Goal: Transaction & Acquisition: Purchase product/service

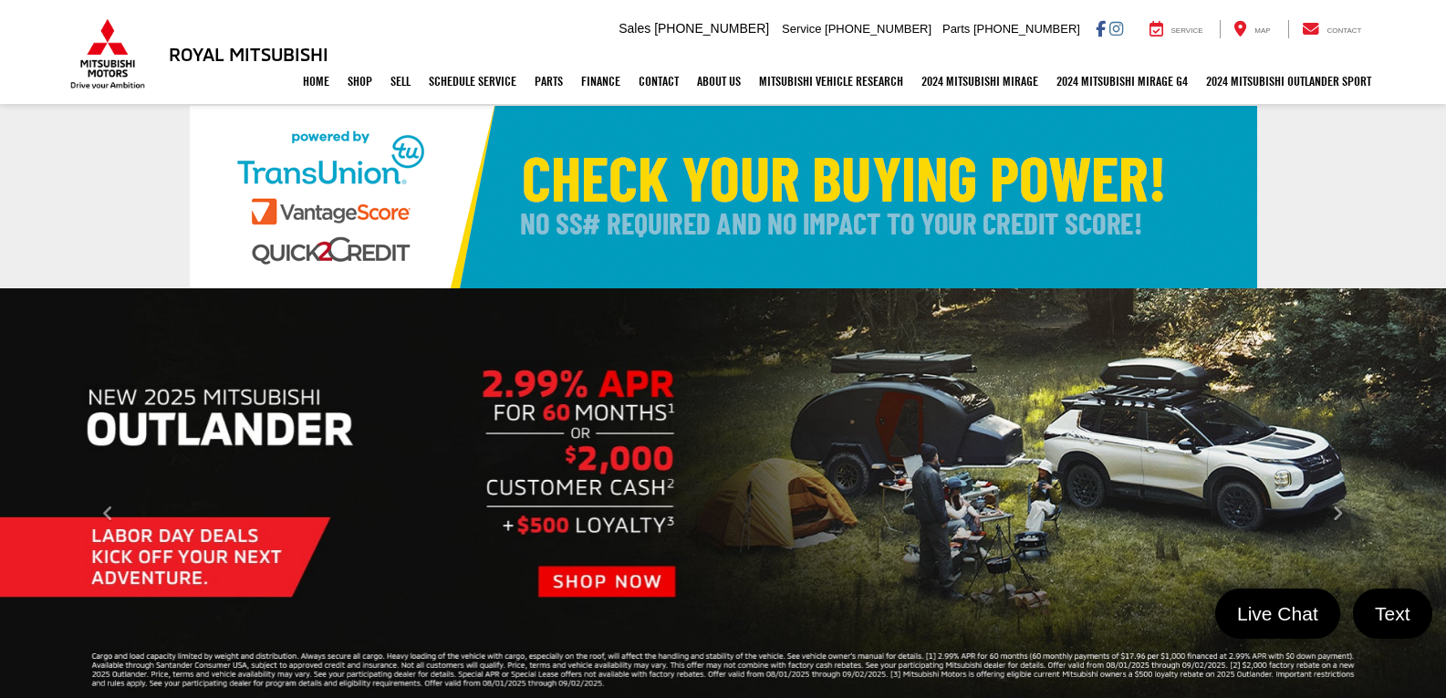
select select "Mitsubishi"
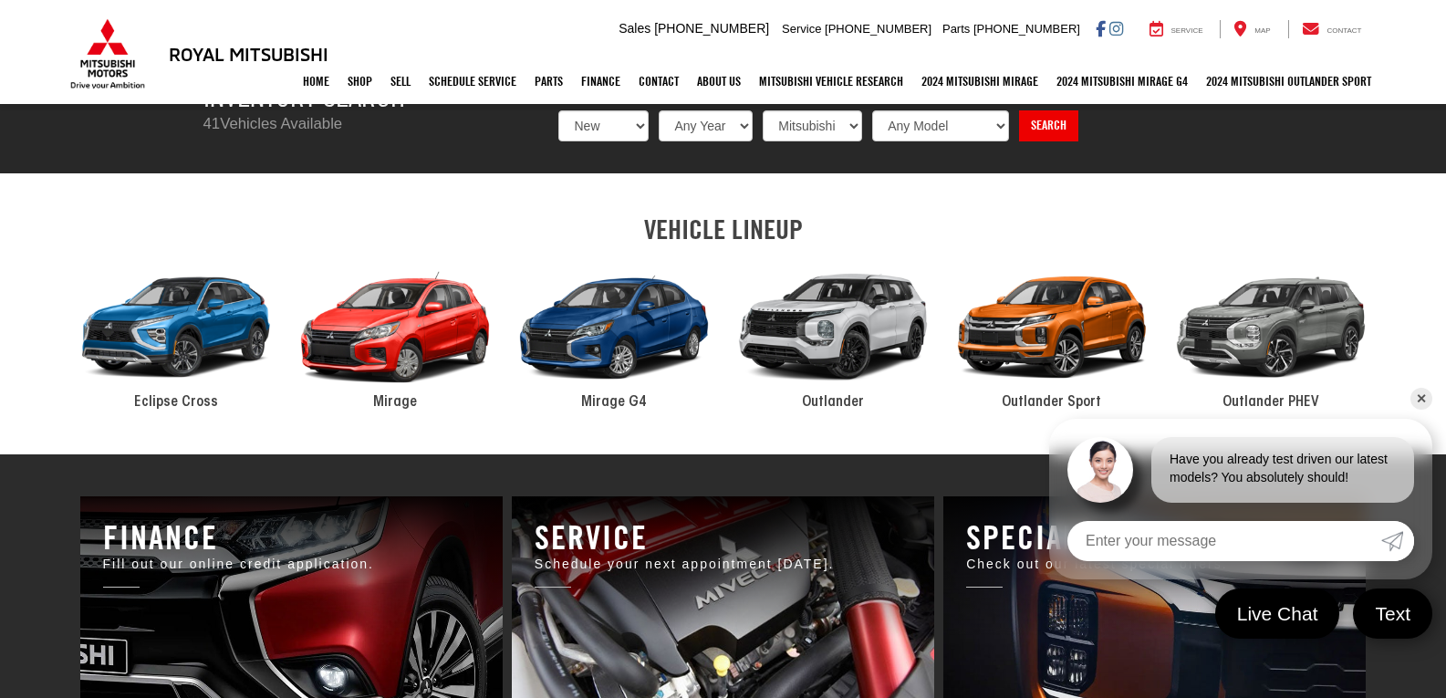
scroll to position [730, 0]
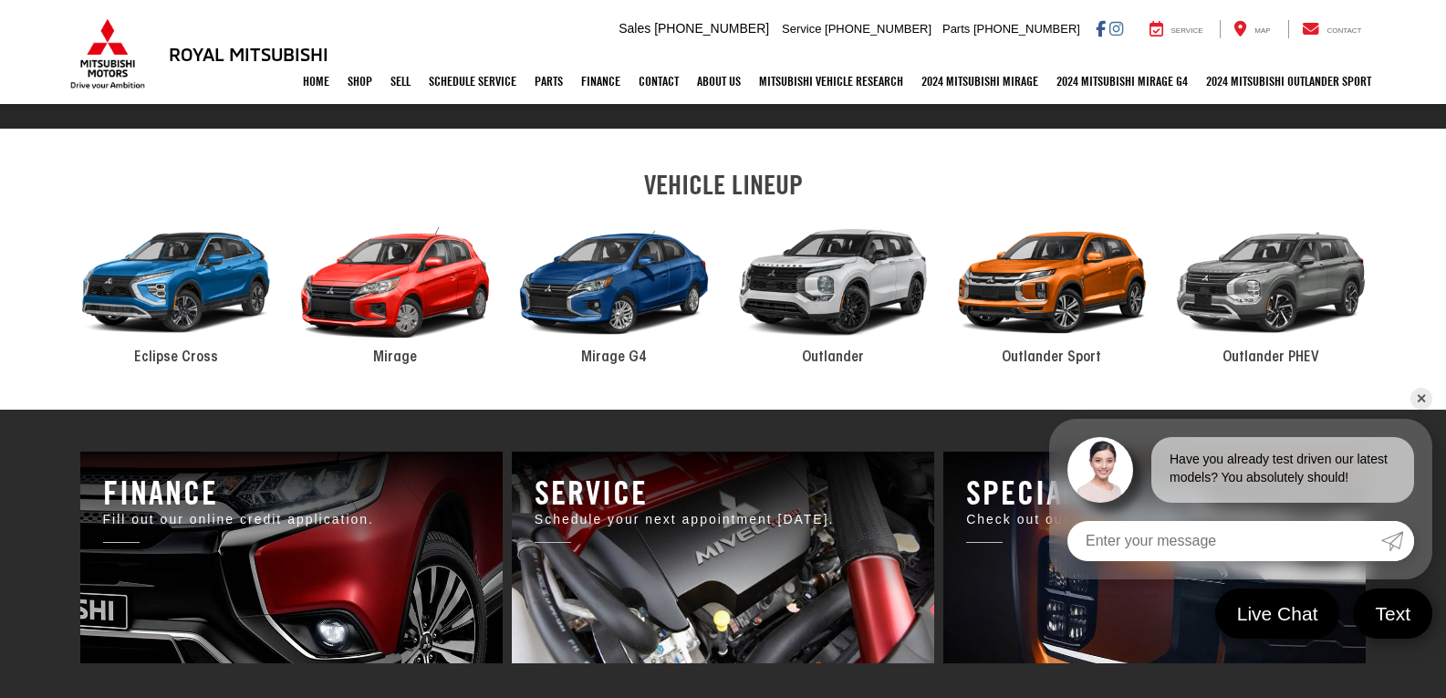
click at [827, 278] on div "2024 Mitsubishi Outlander" at bounding box center [832, 283] width 219 height 148
click at [834, 312] on div "2024 Mitsubishi Outlander" at bounding box center [832, 283] width 219 height 148
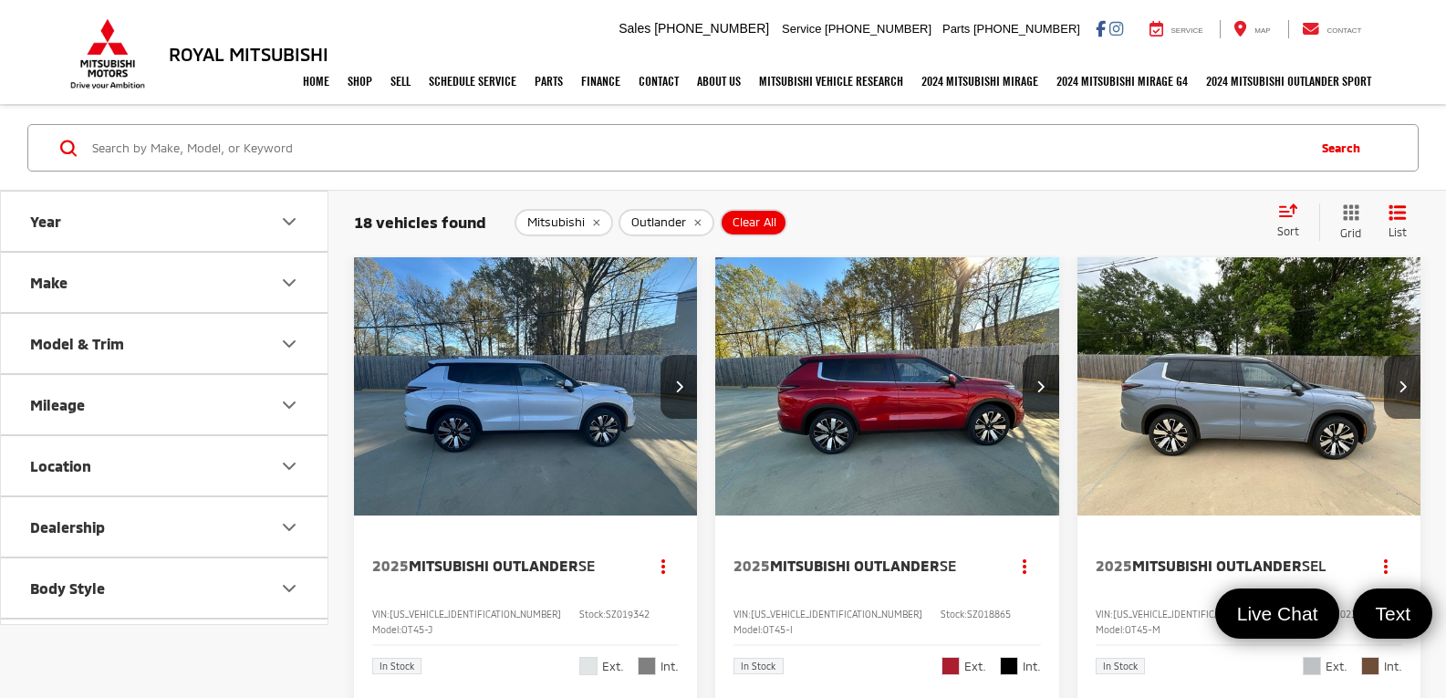
click at [109, 280] on button "Make" at bounding box center [165, 282] width 328 height 59
click at [116, 281] on button "Make" at bounding box center [165, 282] width 328 height 59
click at [150, 230] on button "Year" at bounding box center [165, 221] width 328 height 59
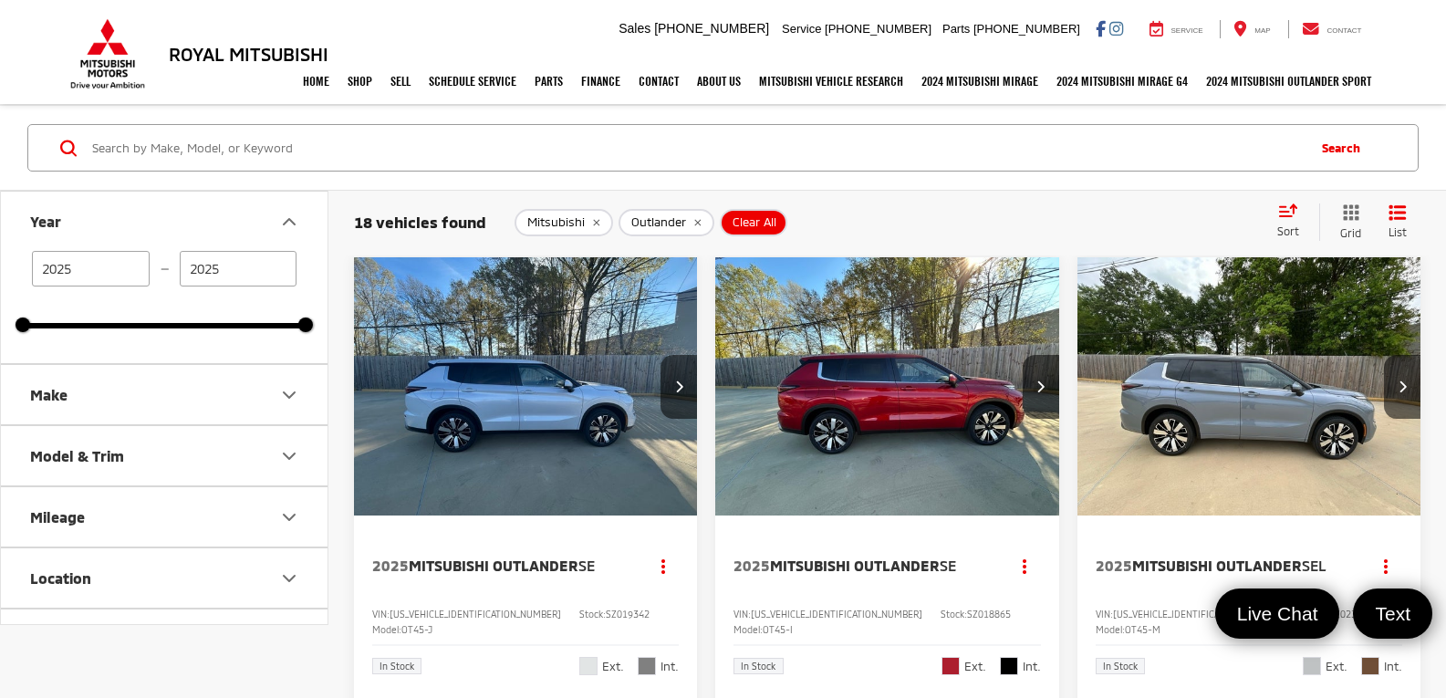
click at [131, 271] on input "2025" at bounding box center [91, 269] width 118 height 36
drag, startPoint x: 116, startPoint y: 276, endPoint x: 30, endPoint y: 265, distance: 86.5
click at [30, 265] on div "2025 — 2025" at bounding box center [164, 269] width 283 height 36
type input "2020"
click at [282, 214] on icon "Year" at bounding box center [289, 222] width 22 height 22
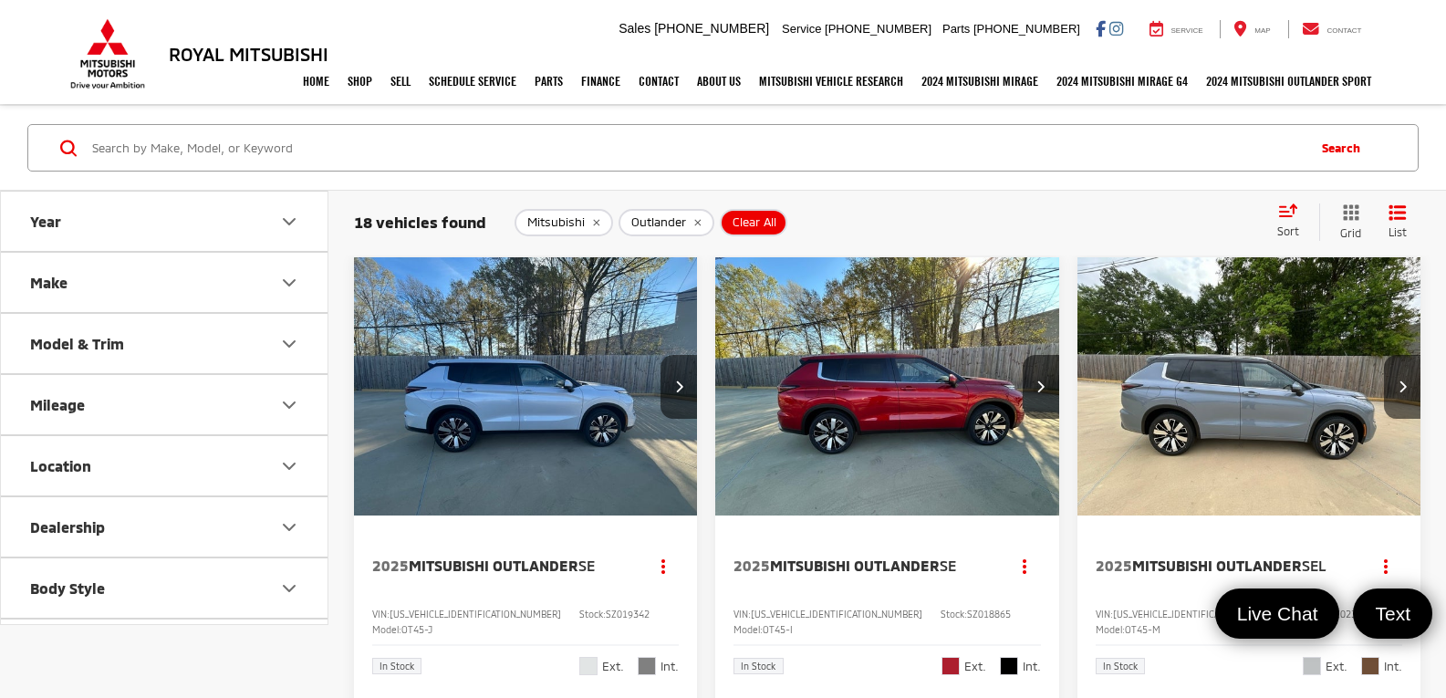
click at [192, 227] on button "Year" at bounding box center [165, 221] width 328 height 59
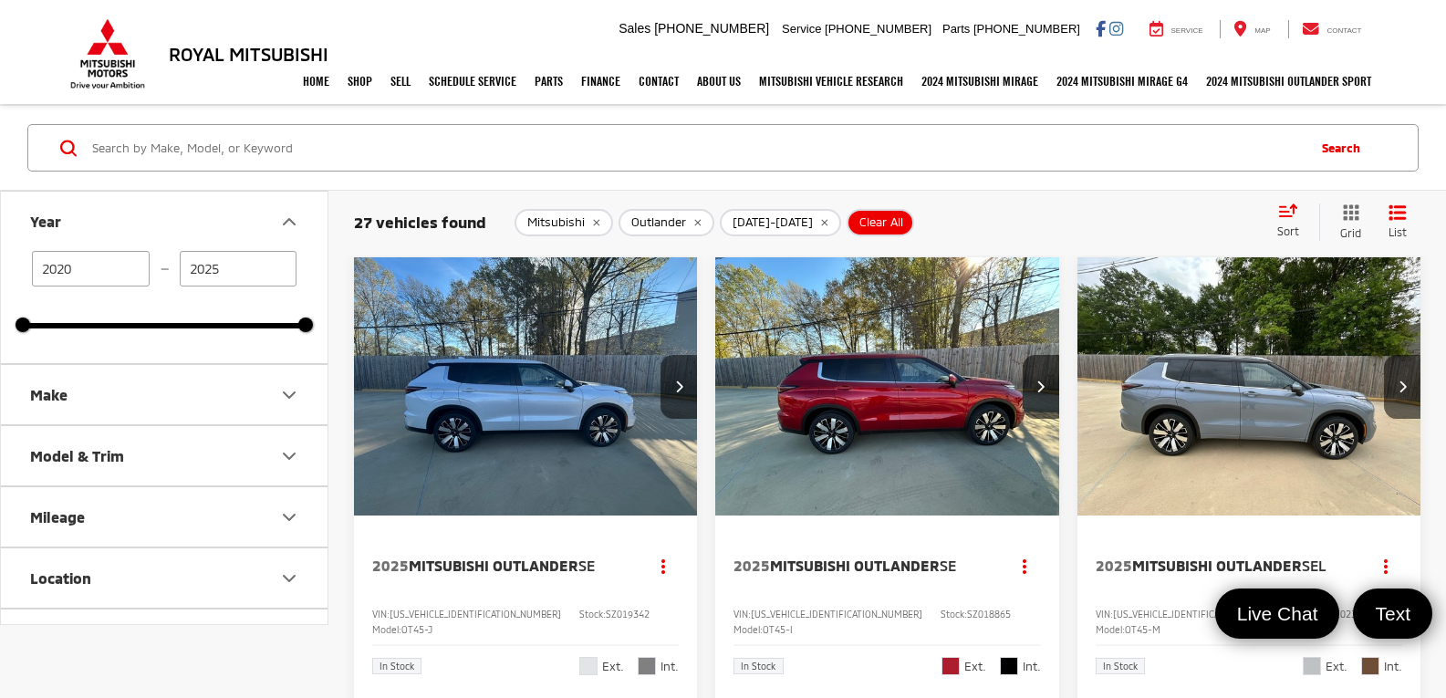
click at [469, 189] on div "Search" at bounding box center [723, 148] width 1446 height 85
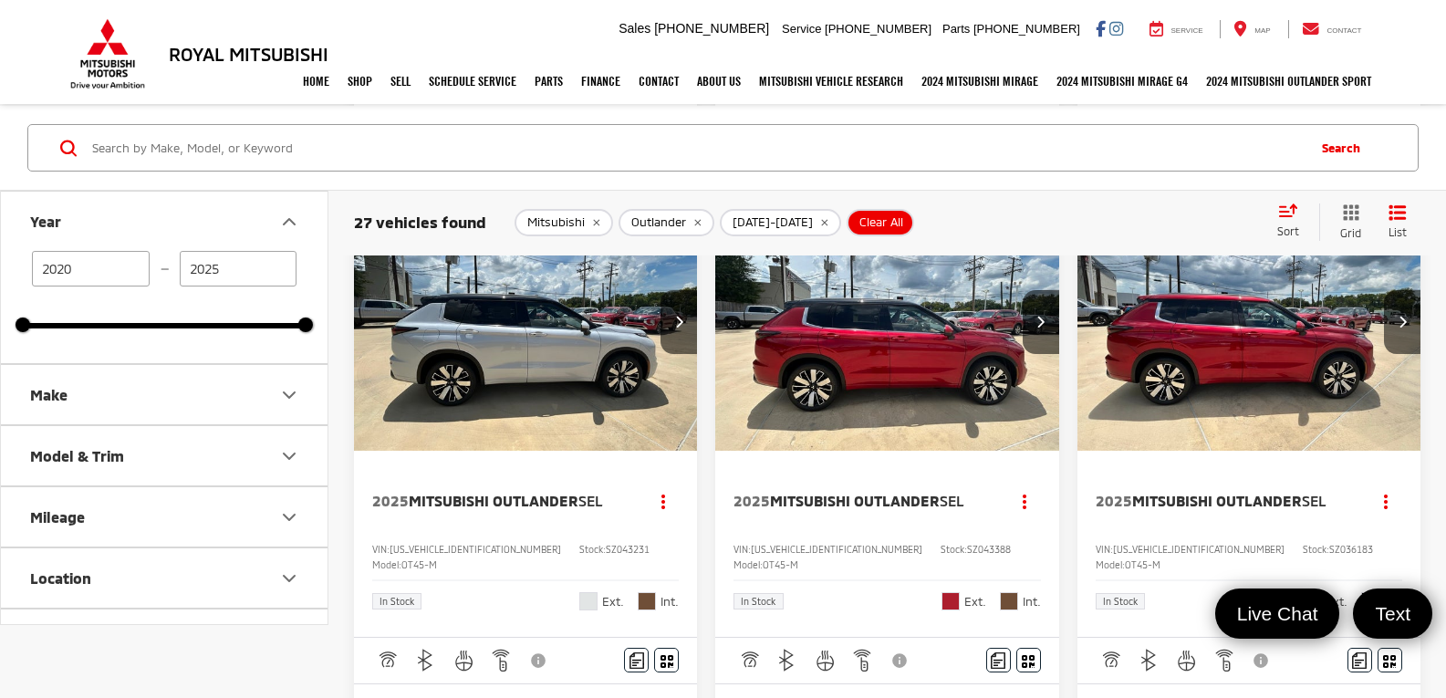
scroll to position [3011, 0]
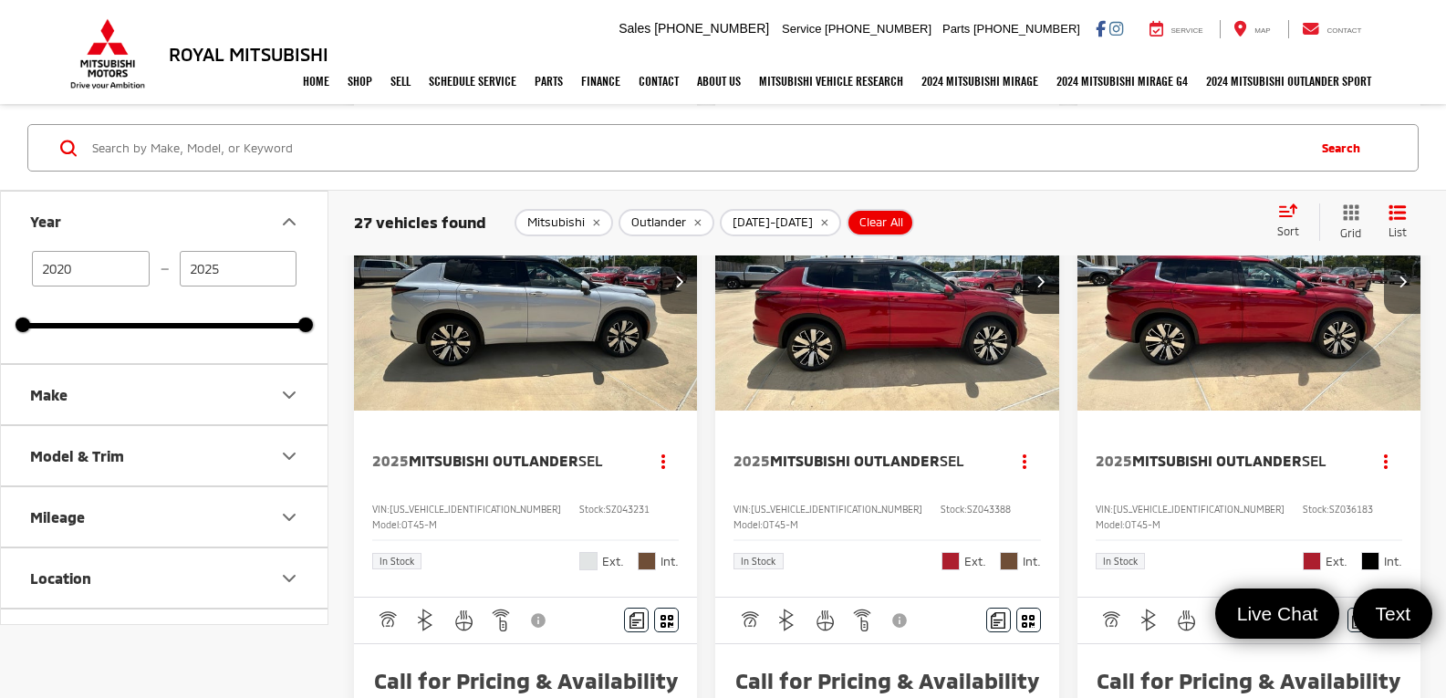
click at [281, 216] on icon "Year" at bounding box center [289, 222] width 22 height 22
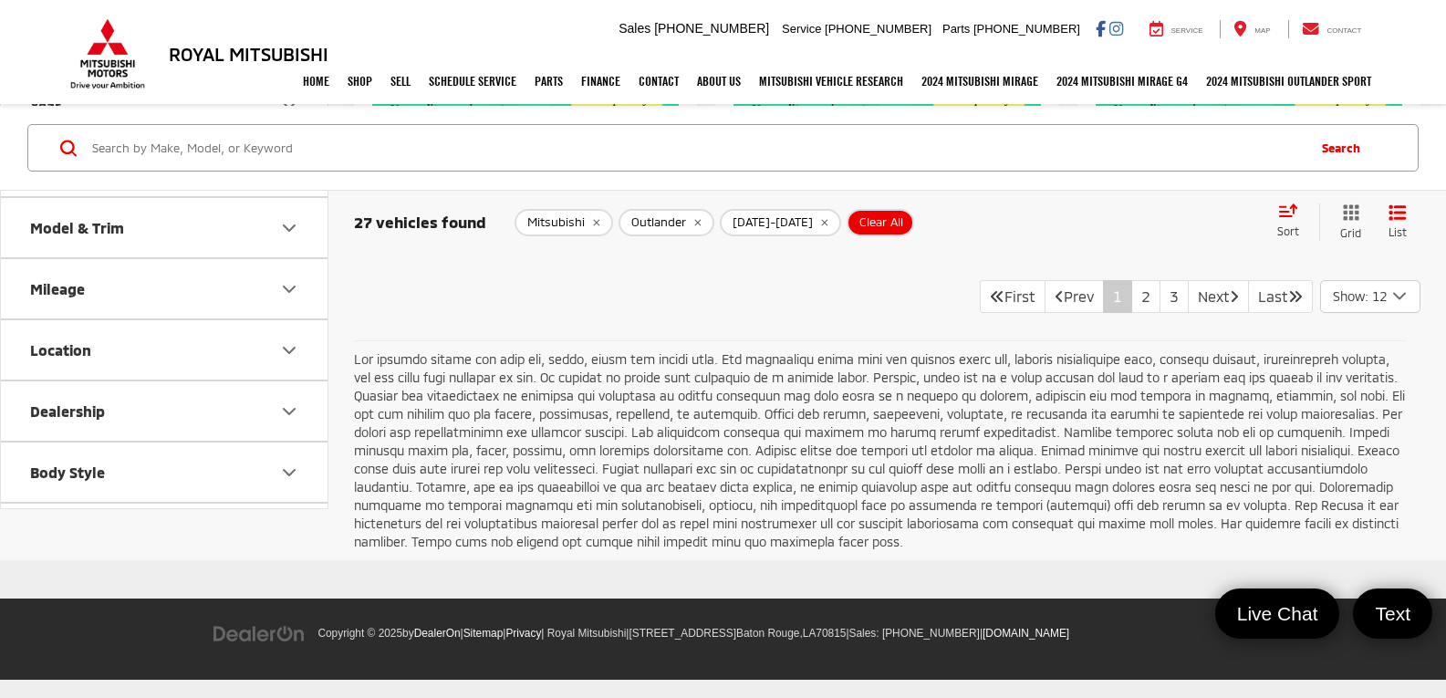
scroll to position [3827, 0]
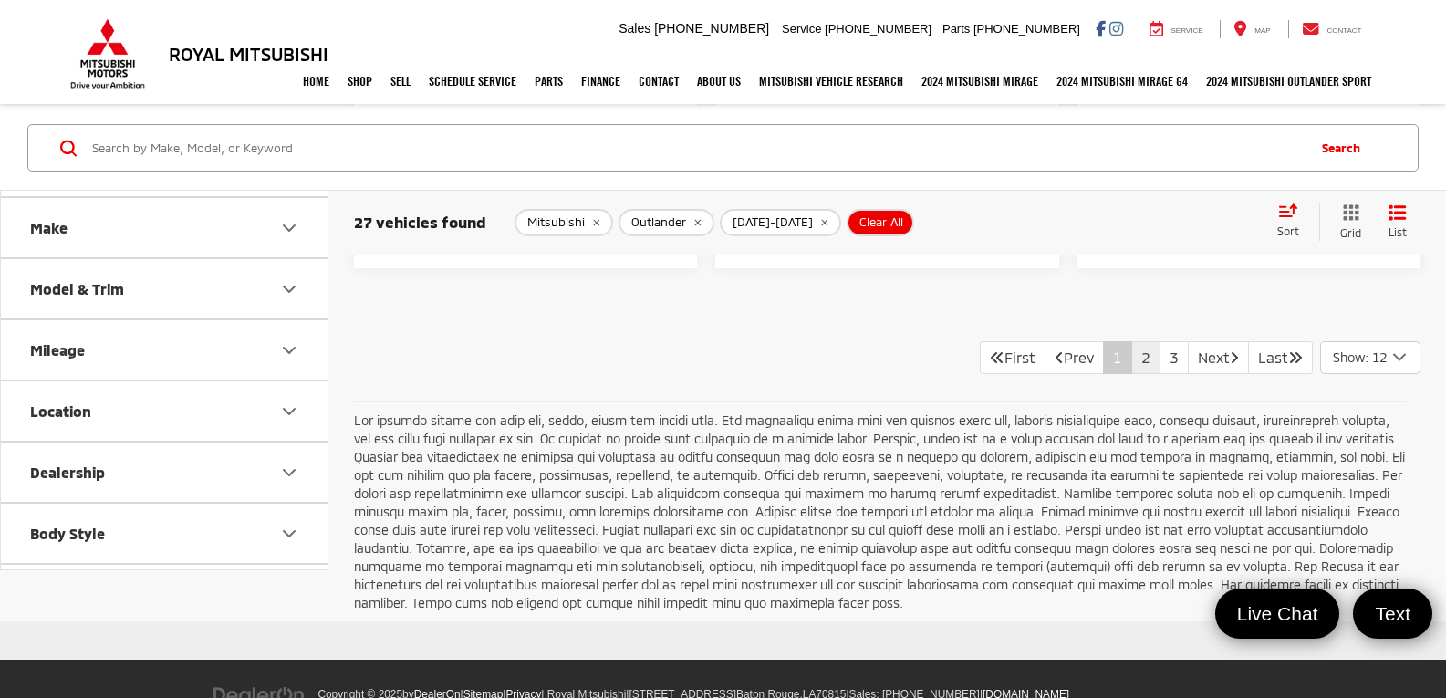
click at [1131, 374] on link "2" at bounding box center [1145, 357] width 29 height 33
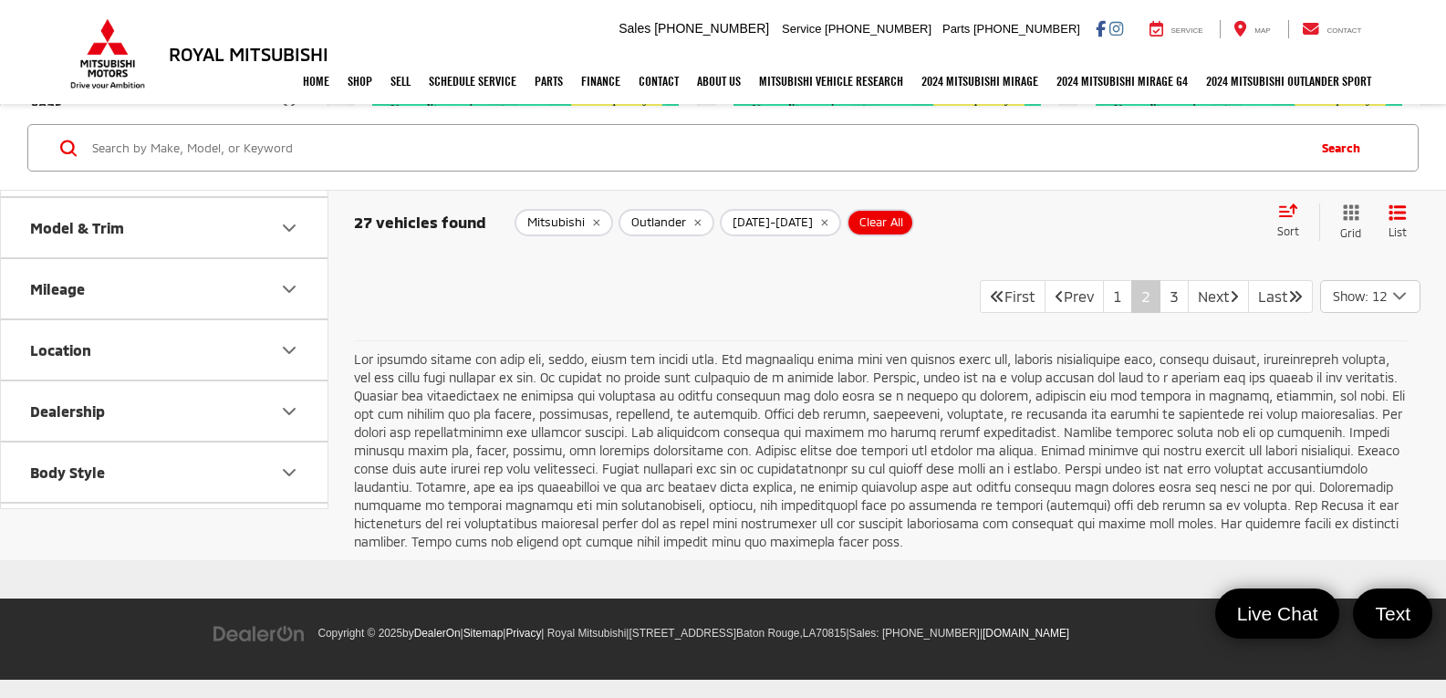
scroll to position [4101, 0]
click at [1161, 304] on link "3" at bounding box center [1174, 296] width 29 height 33
click at [1209, 301] on link "Next" at bounding box center [1218, 296] width 61 height 33
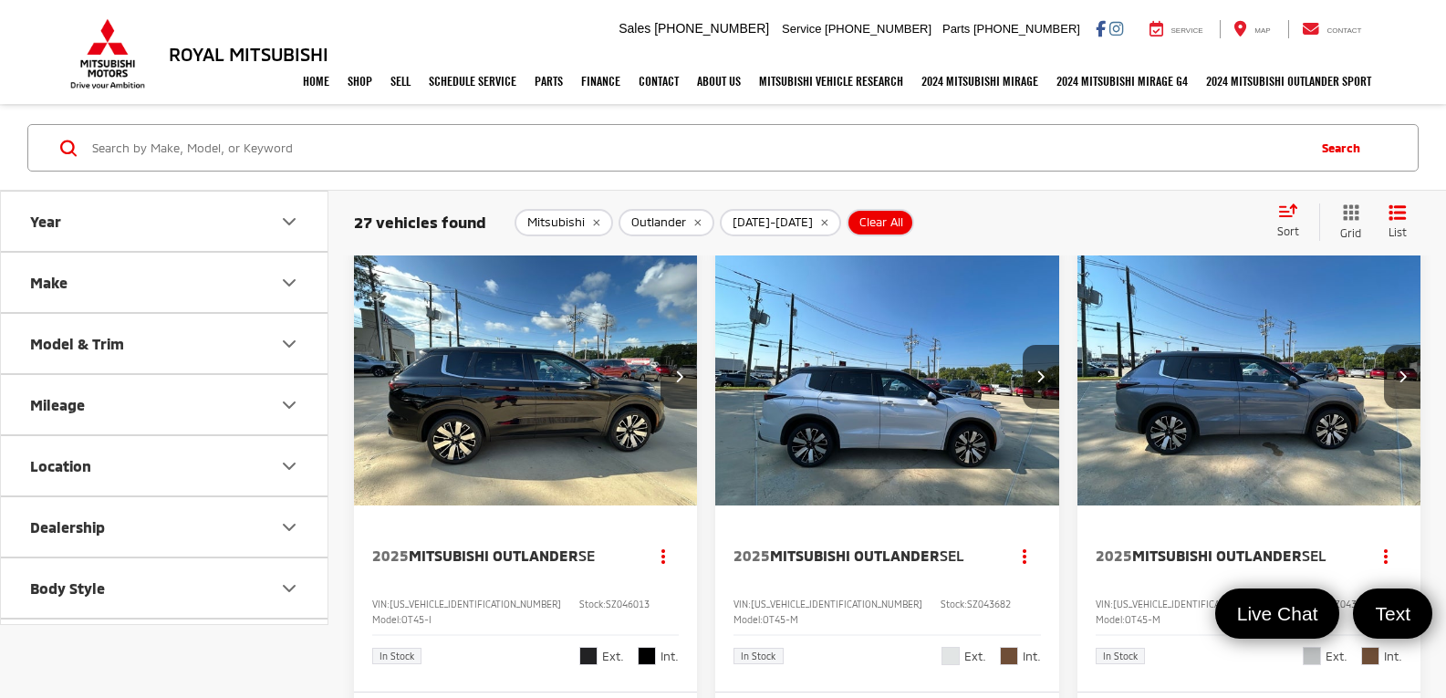
scroll to position [0, 0]
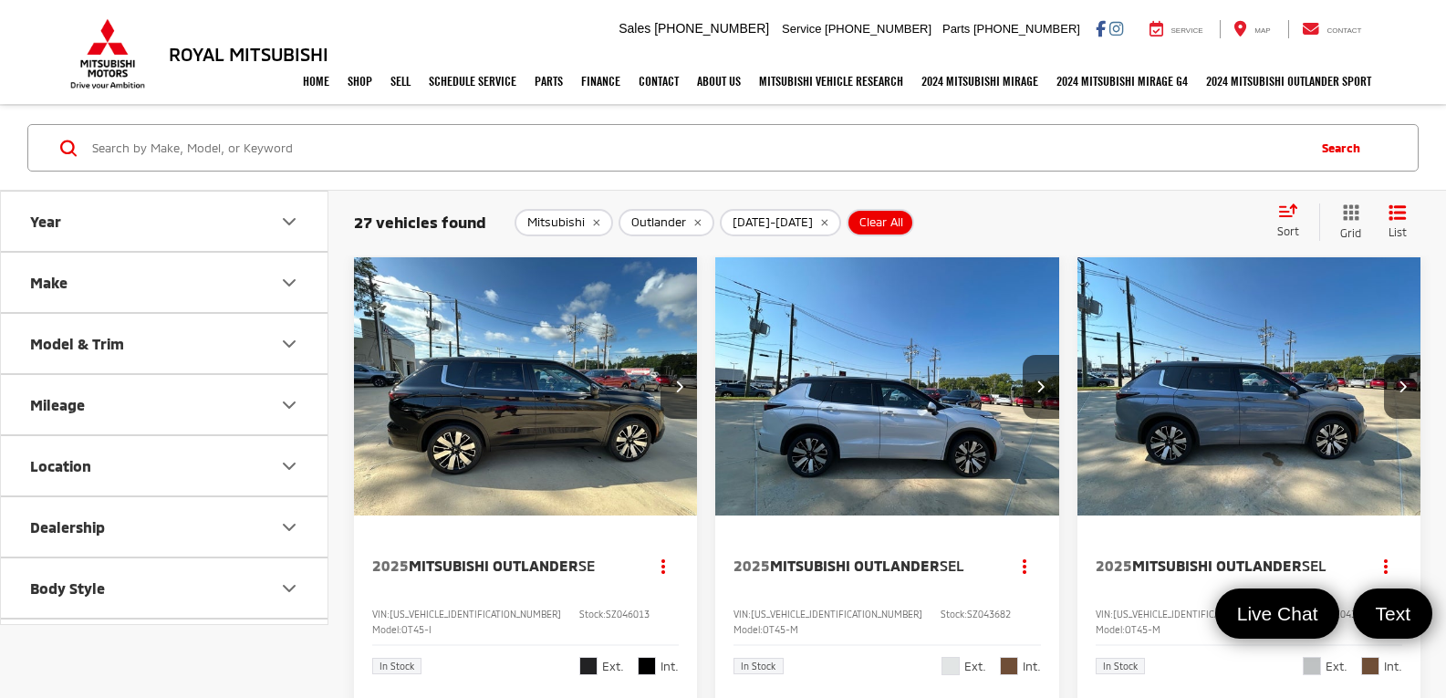
click at [848, 211] on button "Clear All" at bounding box center [881, 222] width 68 height 27
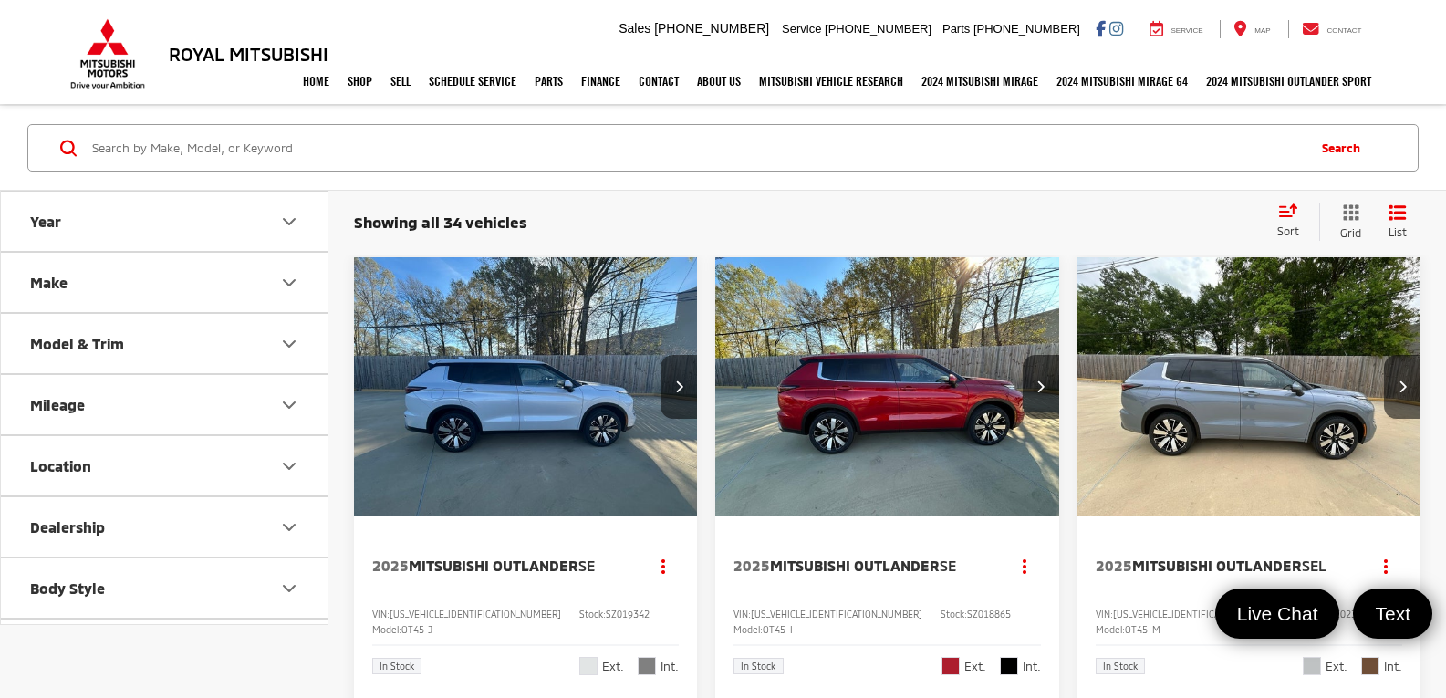
click at [234, 228] on button "Year" at bounding box center [165, 221] width 328 height 59
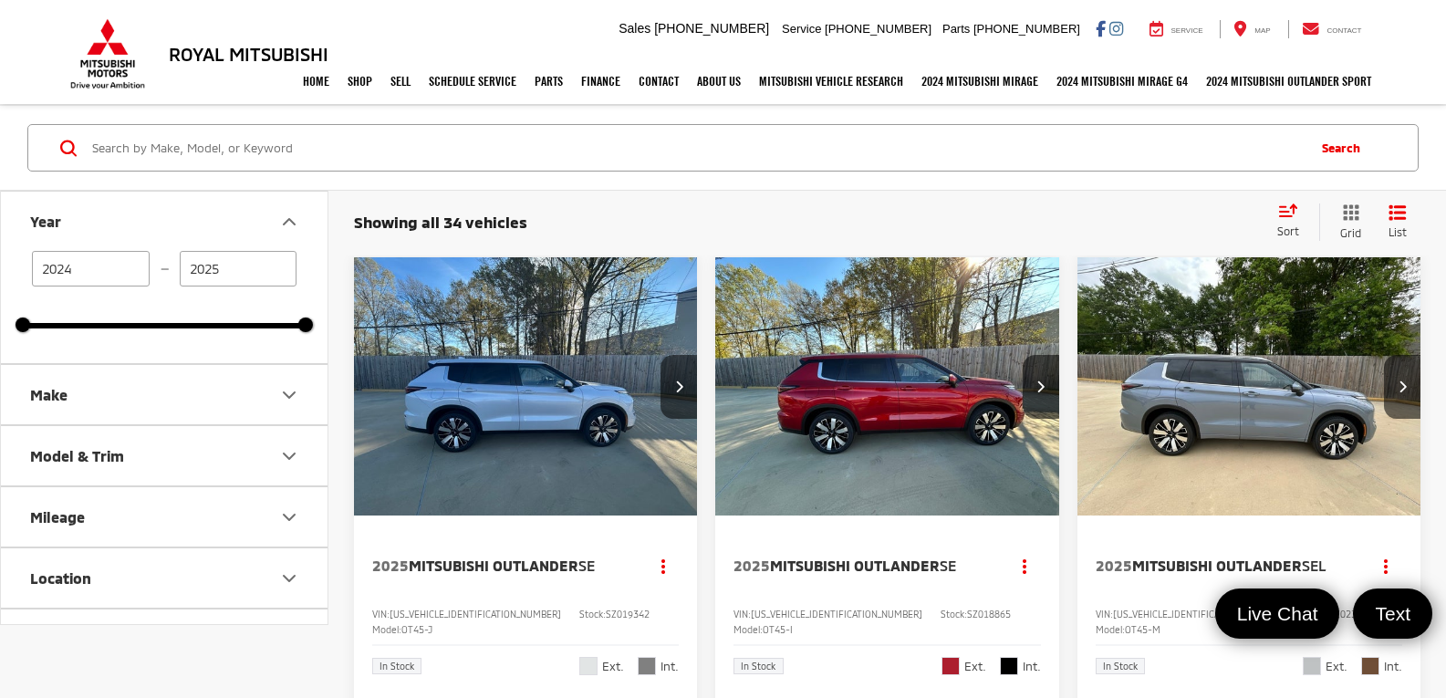
drag, startPoint x: 114, startPoint y: 265, endPoint x: 8, endPoint y: 266, distance: 105.8
click at [8, 266] on div "2024 — 2025 2024 2025" at bounding box center [164, 307] width 327 height 112
type input "2023"
click at [85, 397] on button "Make" at bounding box center [165, 394] width 328 height 59
click at [100, 513] on div "Mitsubishi (34)" at bounding box center [83, 475] width 78 height 96
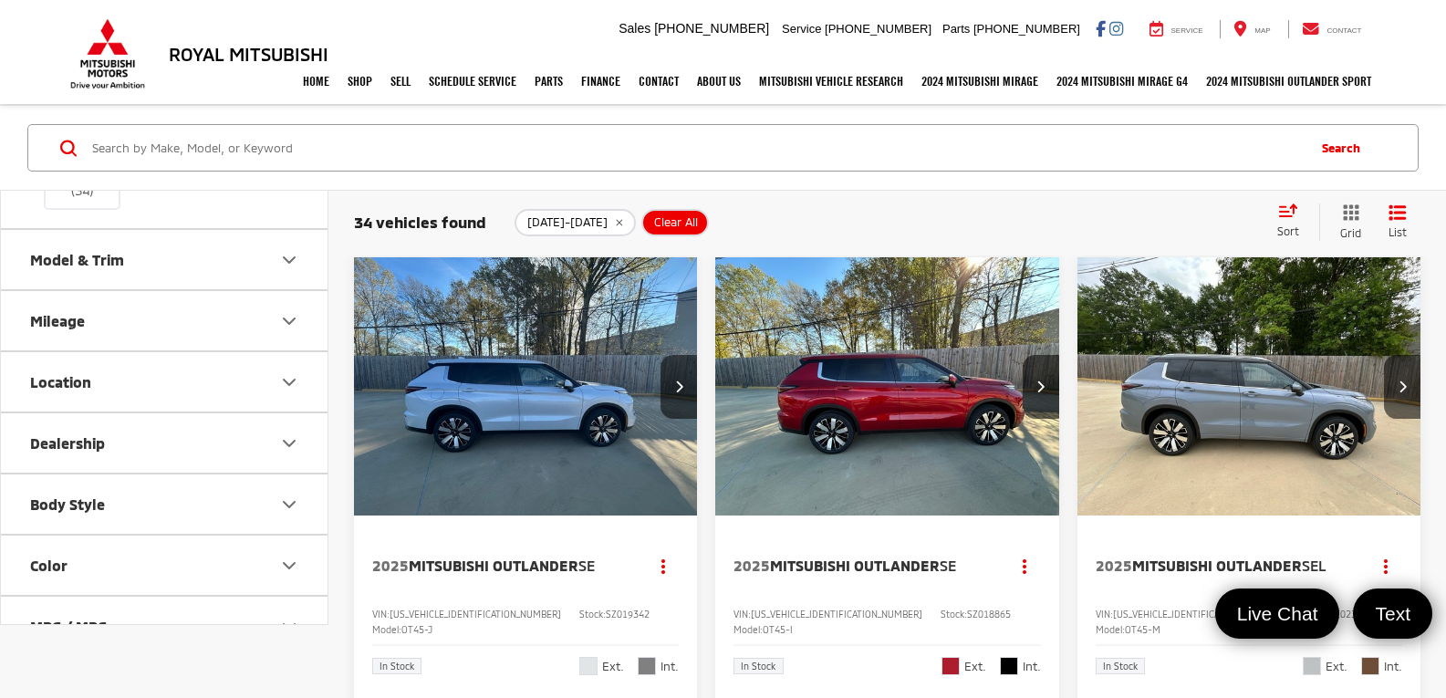
scroll to position [274, 0]
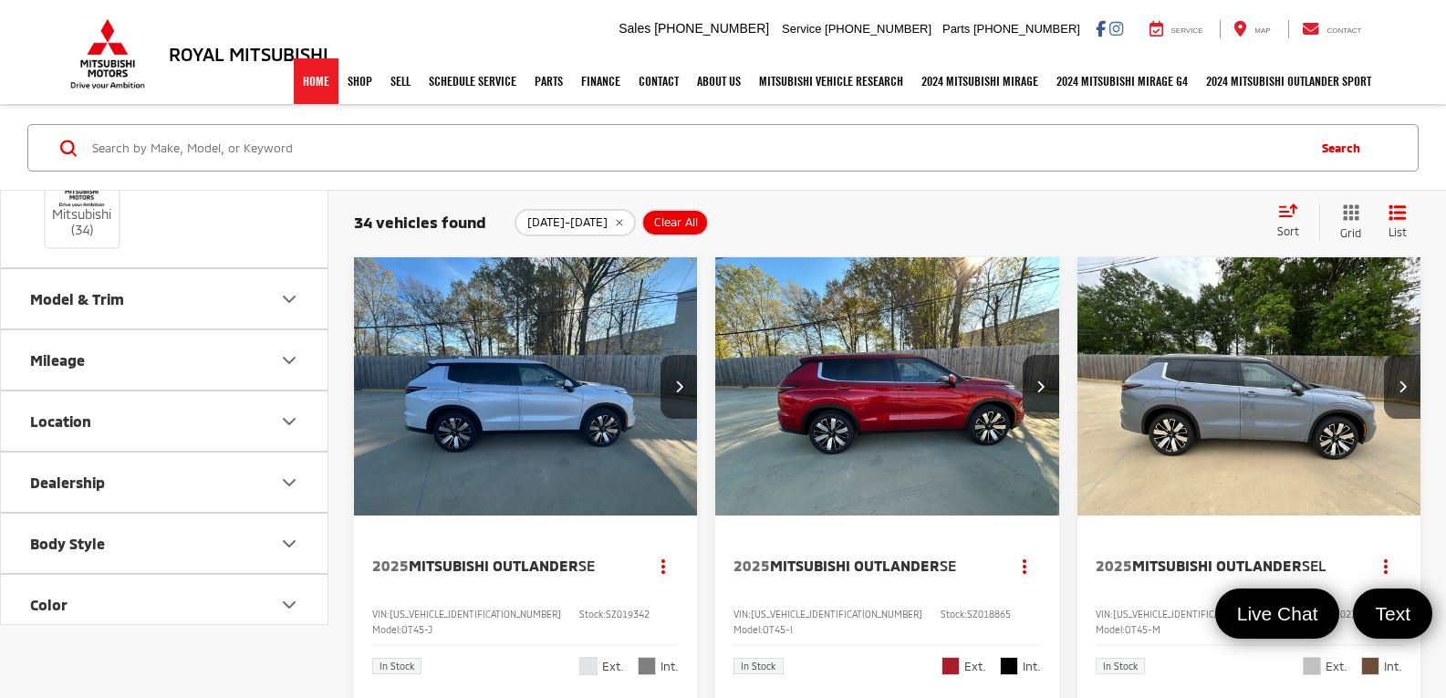
drag, startPoint x: 302, startPoint y: 84, endPoint x: 352, endPoint y: 145, distance: 79.1
click at [302, 84] on link "Home" at bounding box center [316, 81] width 45 height 46
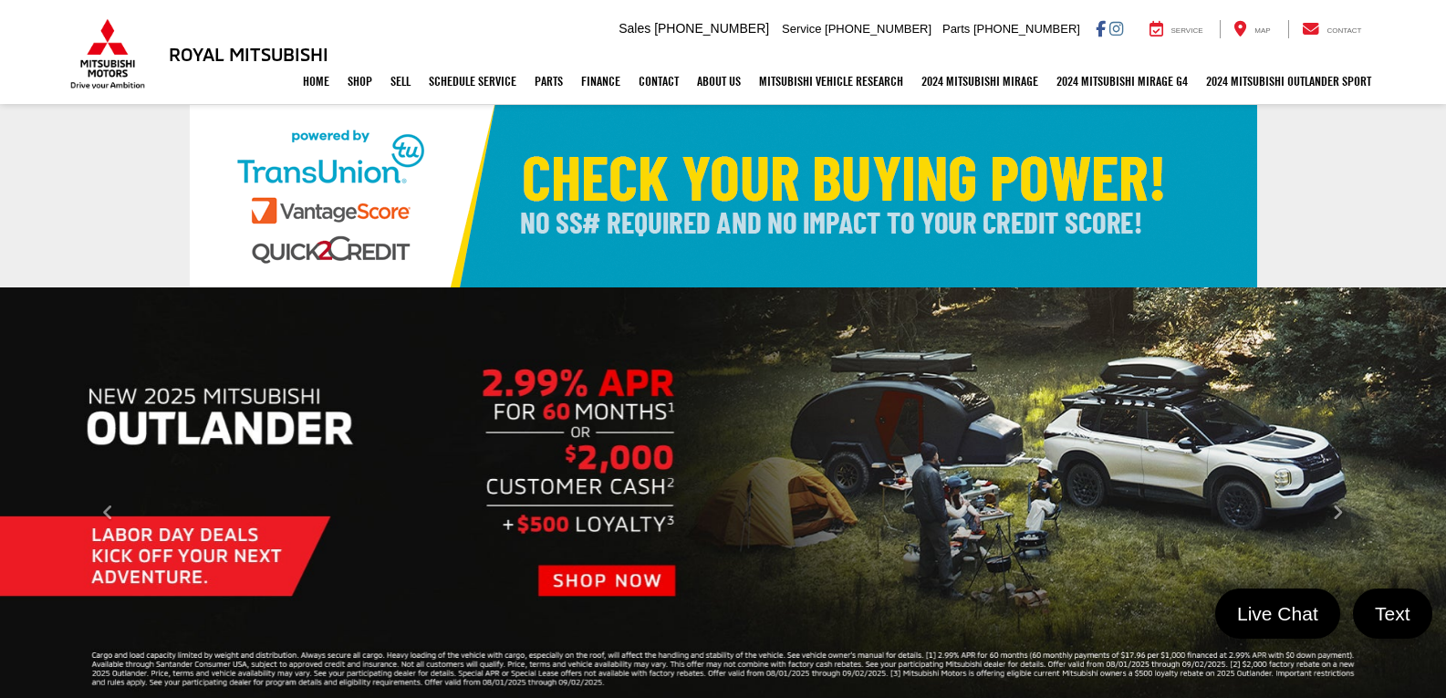
select select "Mitsubishi"
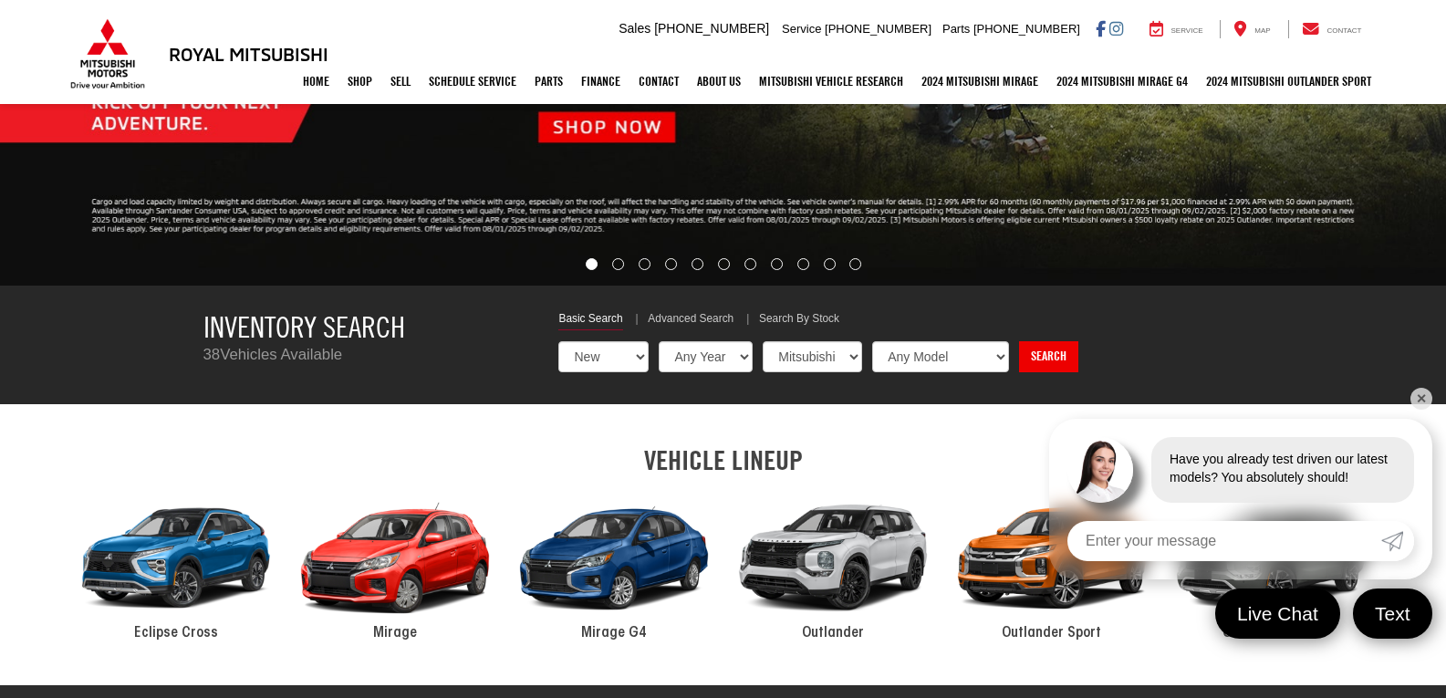
scroll to position [456, 0]
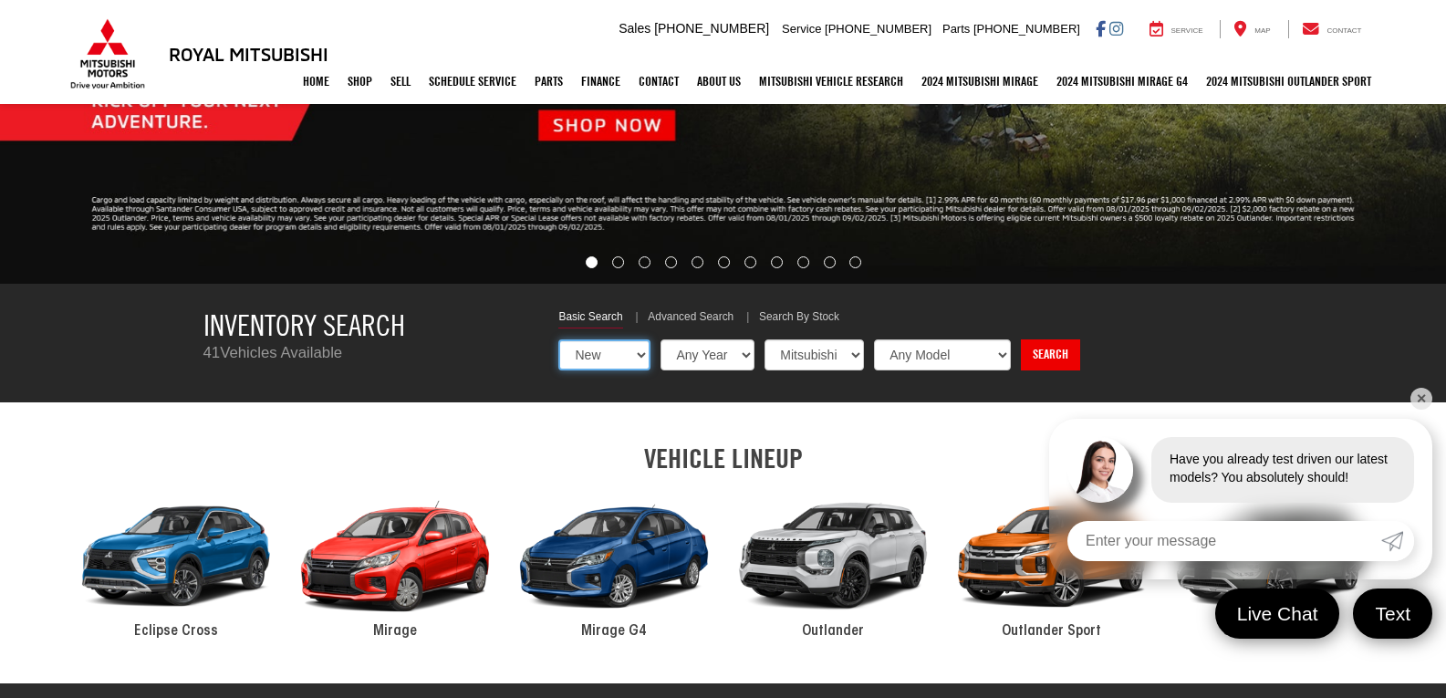
click at [636, 359] on select "New Used Certified" at bounding box center [604, 354] width 92 height 31
select select "Type:U"
click at [558, 339] on select "New Used Certified" at bounding box center [604, 354] width 92 height 31
select select "Choose Year from the dropdown"
select select "Choose Make from the dropdown"
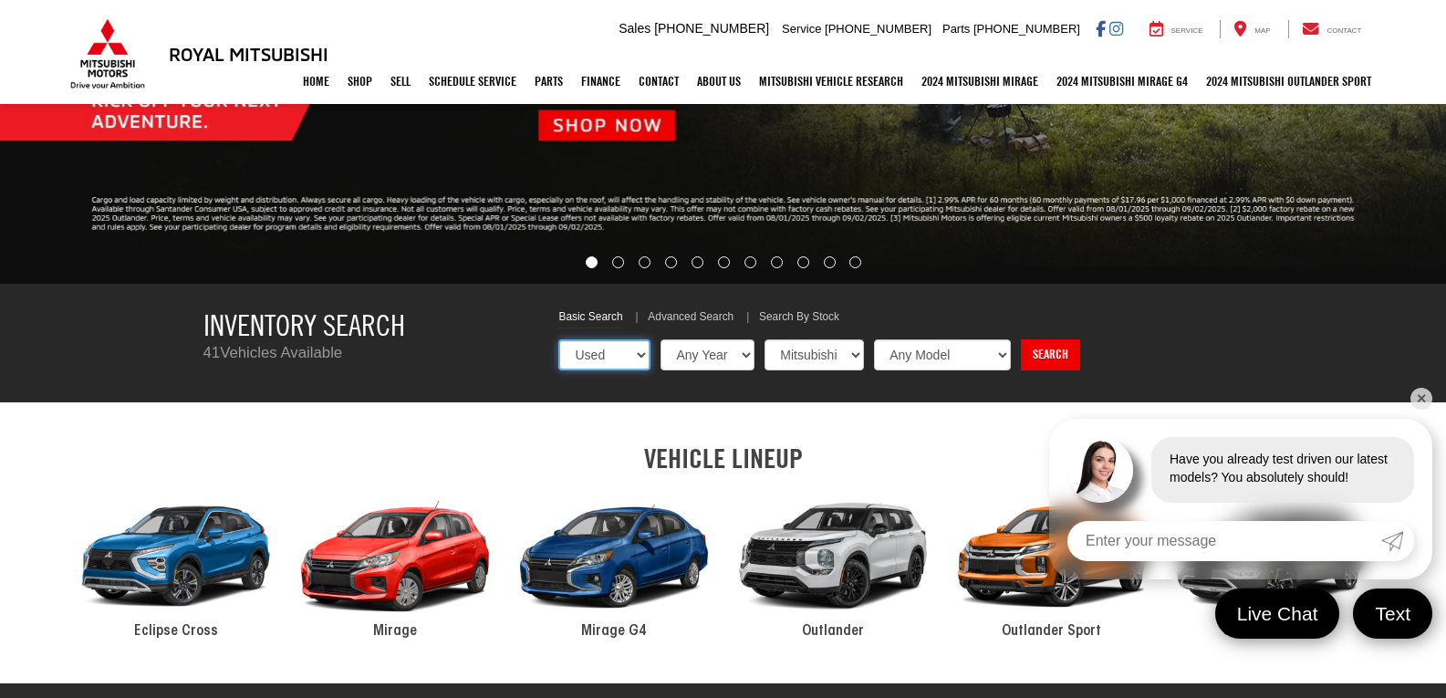
select select "Choose Model from the dropdown"
click at [1059, 362] on link "Search" at bounding box center [1048, 354] width 59 height 31
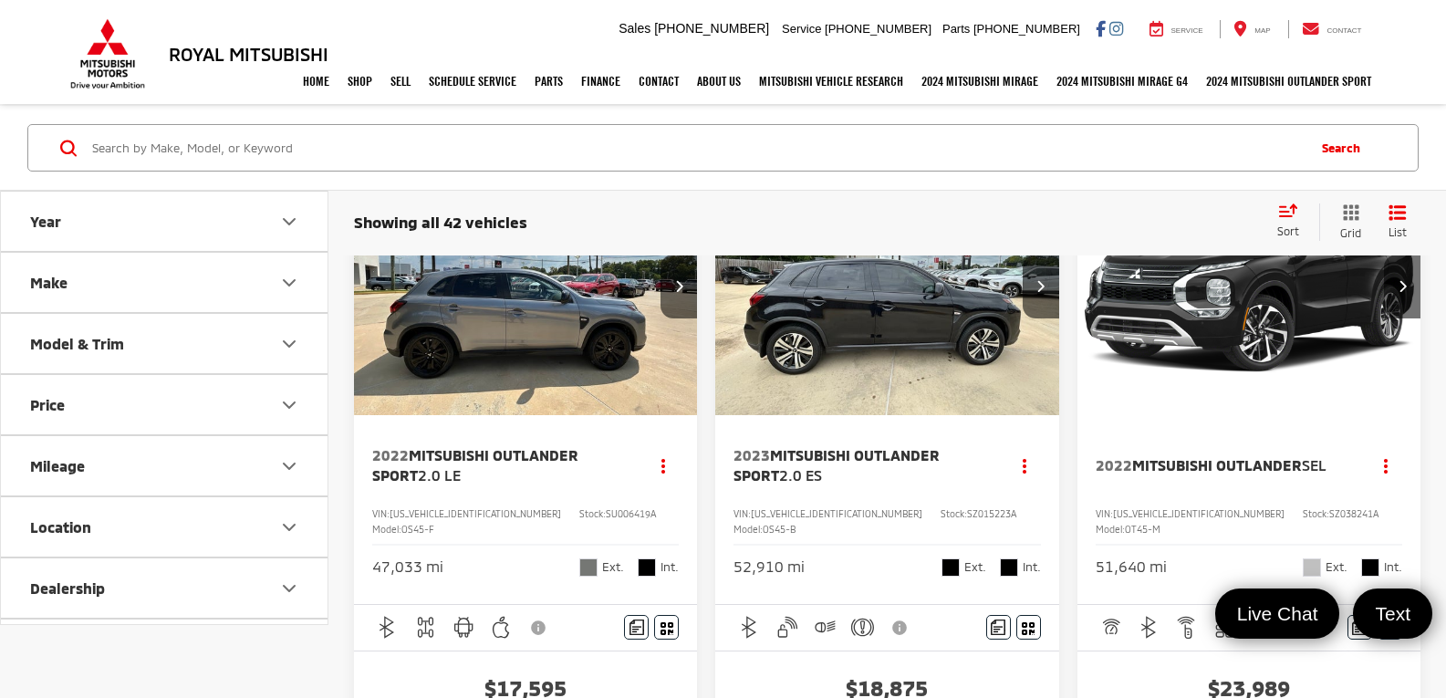
scroll to position [91, 0]
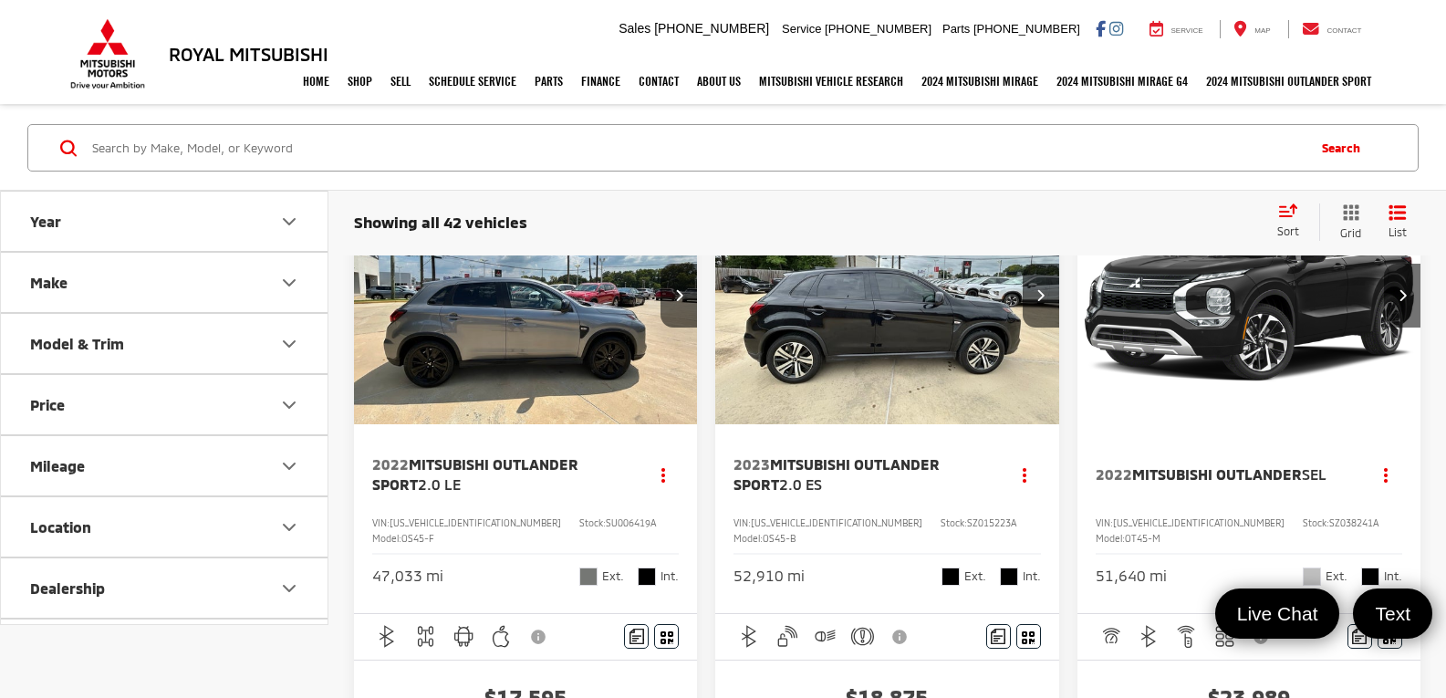
click at [560, 315] on img "2022 Mitsubishi Outlander Sport 2.0 LE 0" at bounding box center [526, 295] width 346 height 259
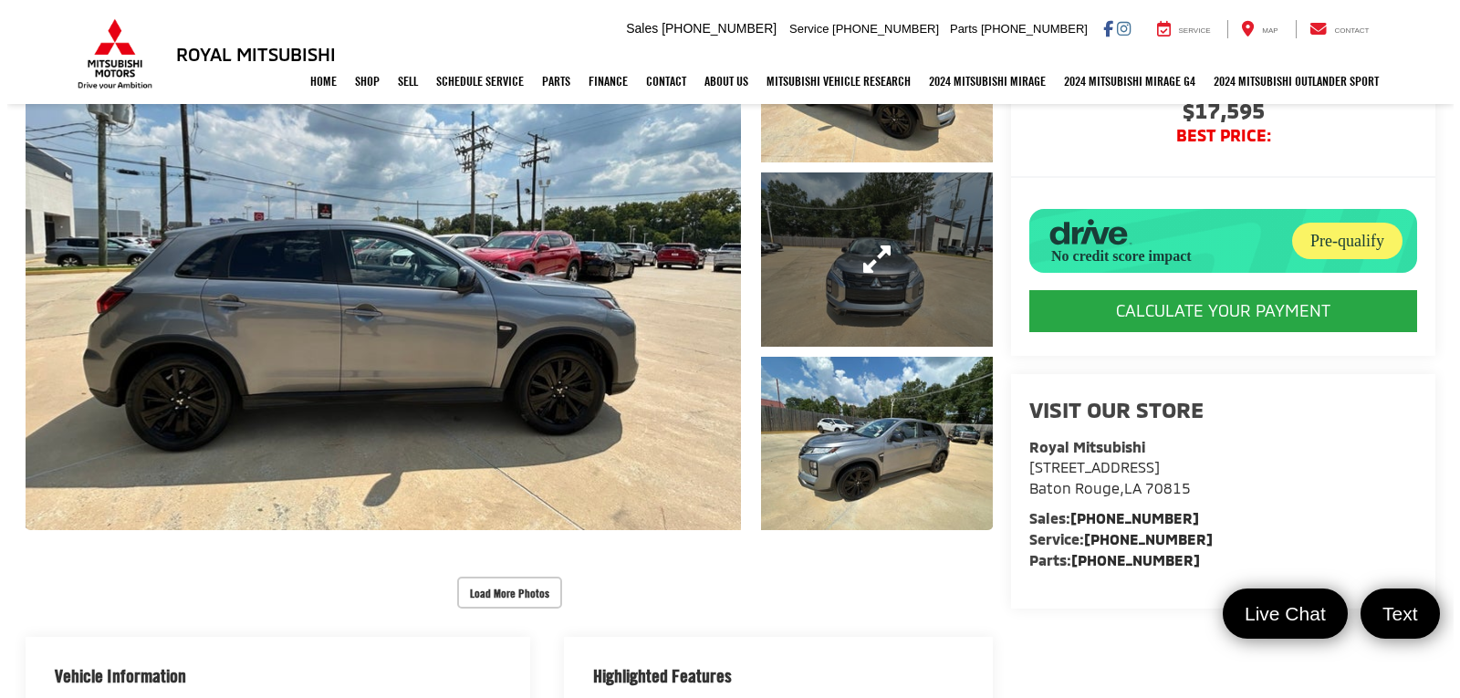
scroll to position [274, 0]
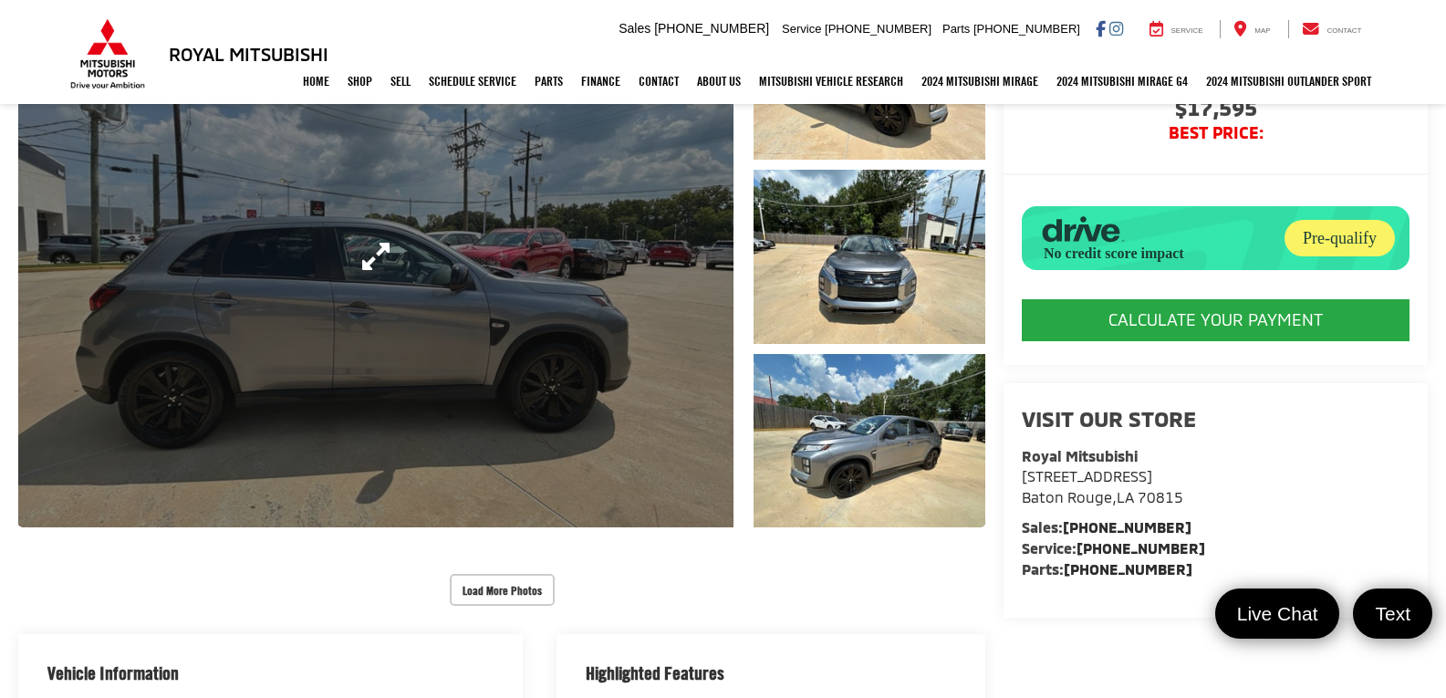
click at [643, 377] on link "Expand Photo 0" at bounding box center [375, 256] width 715 height 542
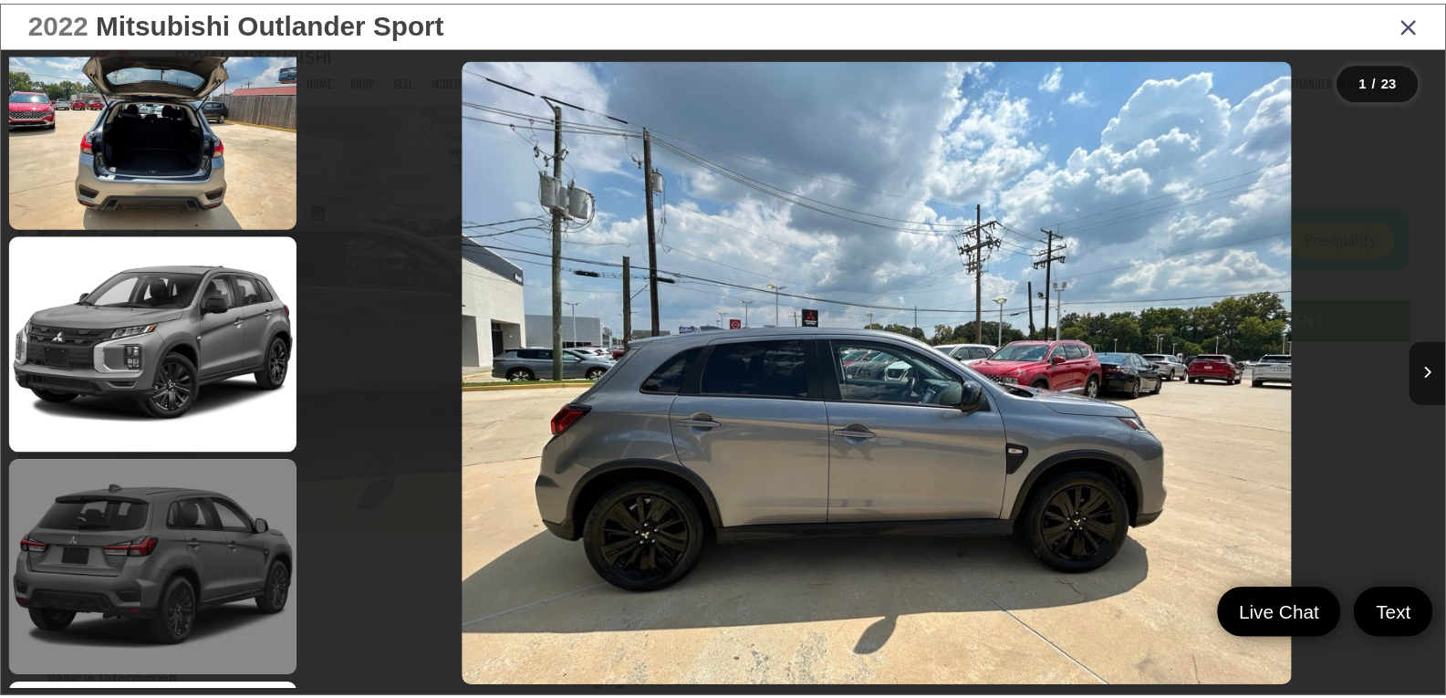
scroll to position [4379, 0]
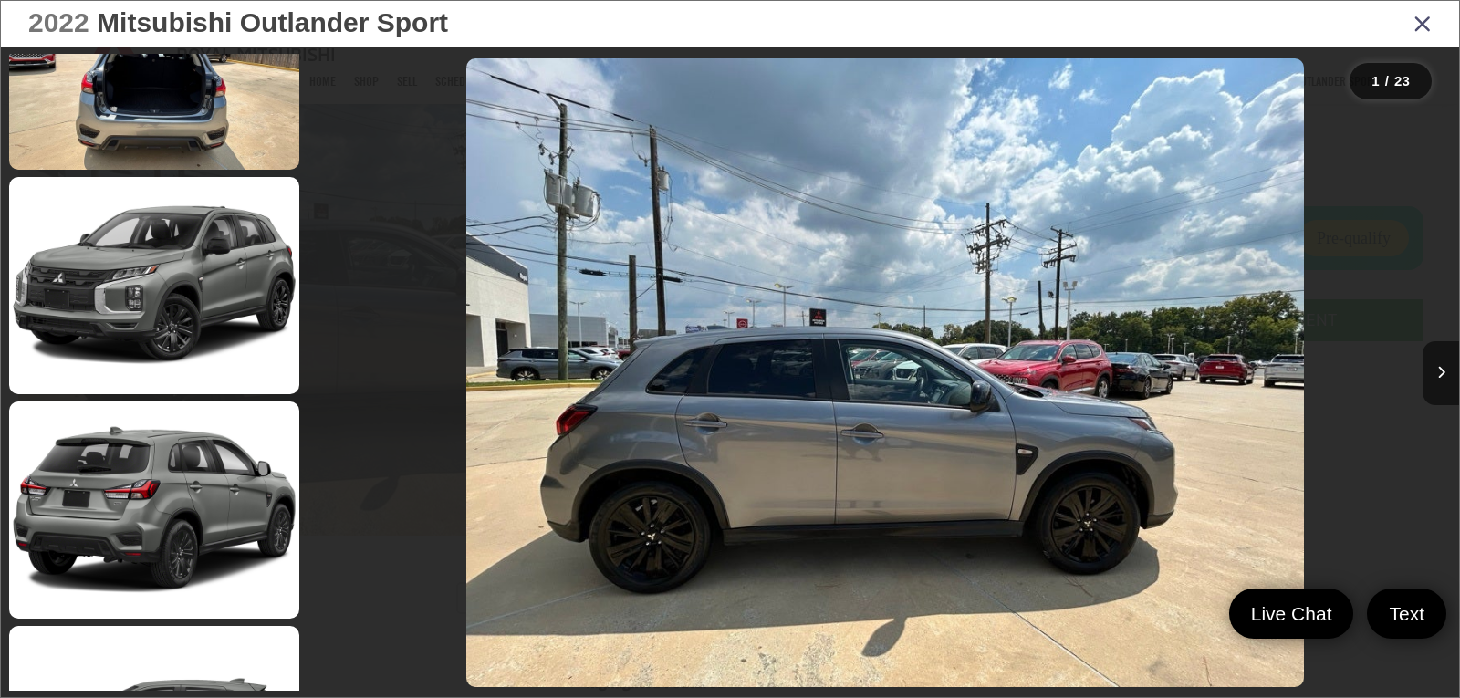
click at [1415, 18] on icon "Close gallery" at bounding box center [1422, 23] width 18 height 24
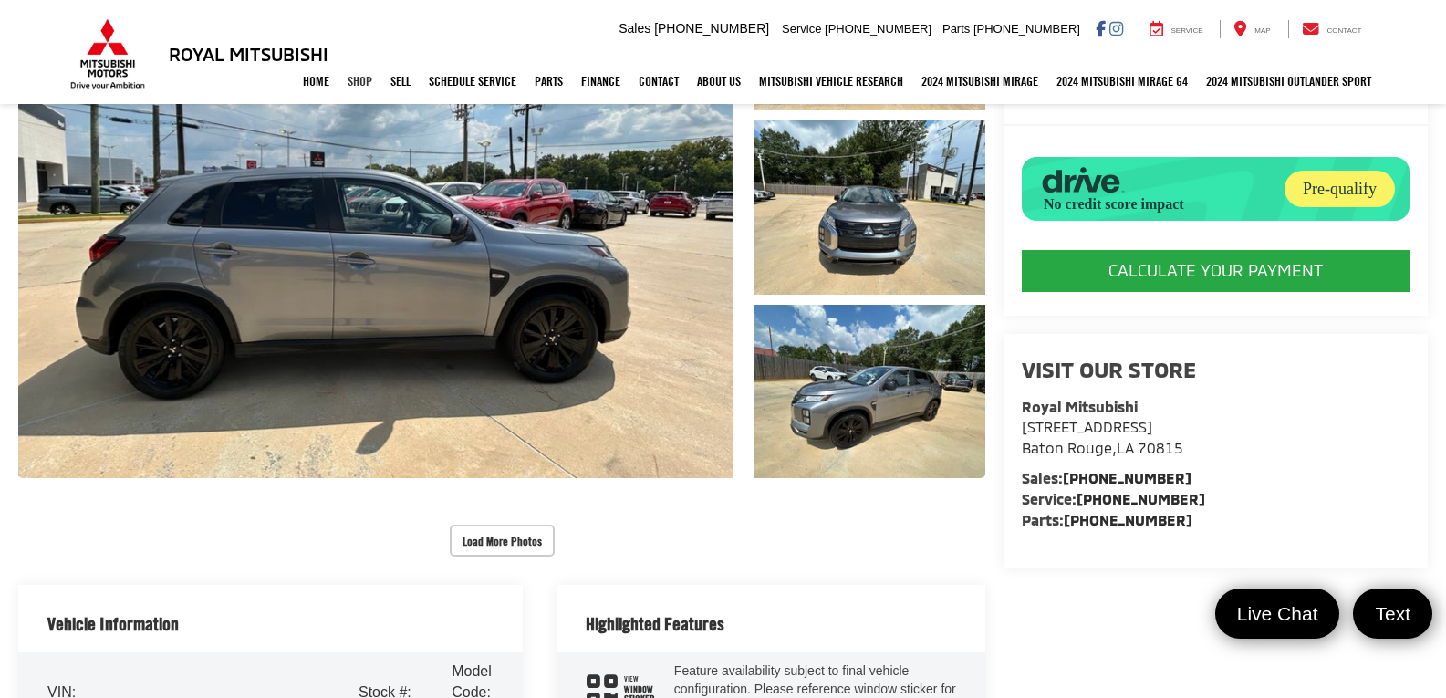
scroll to position [365, 0]
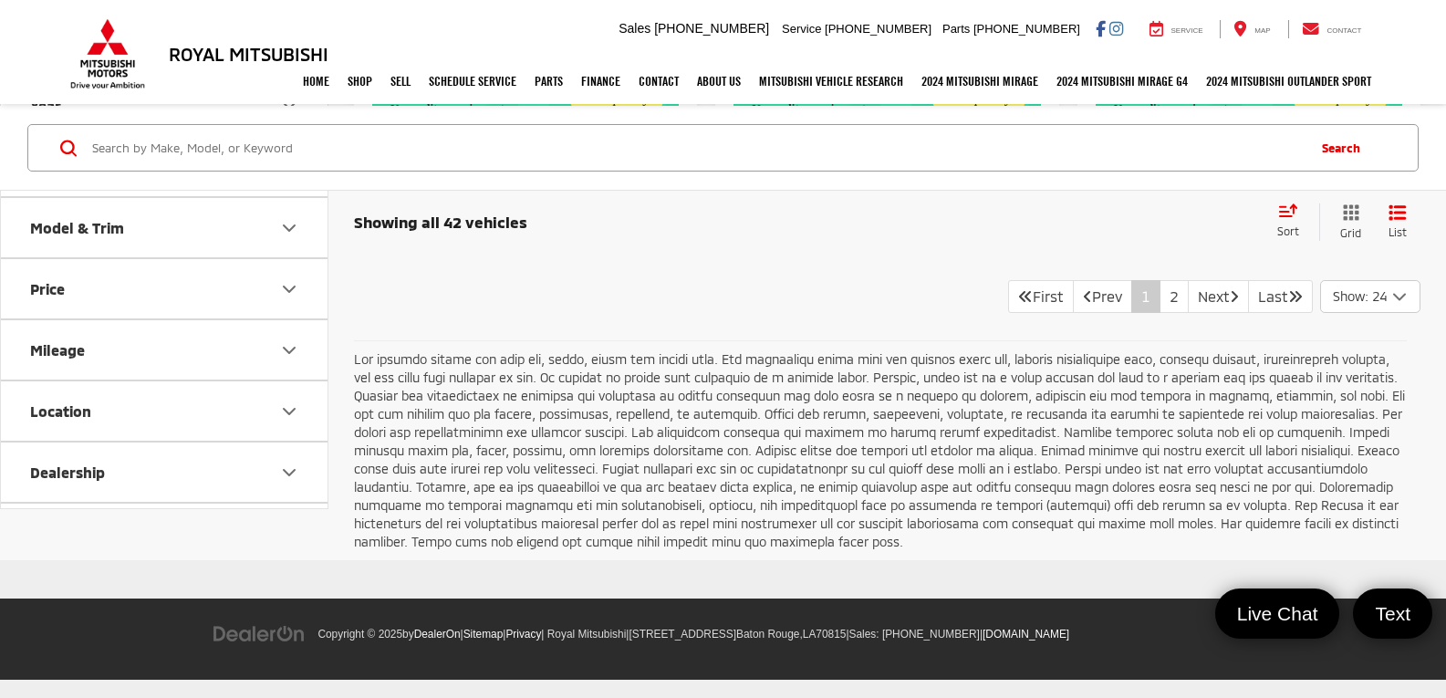
scroll to position [7116, 0]
click at [1160, 313] on link "2" at bounding box center [1174, 296] width 29 height 33
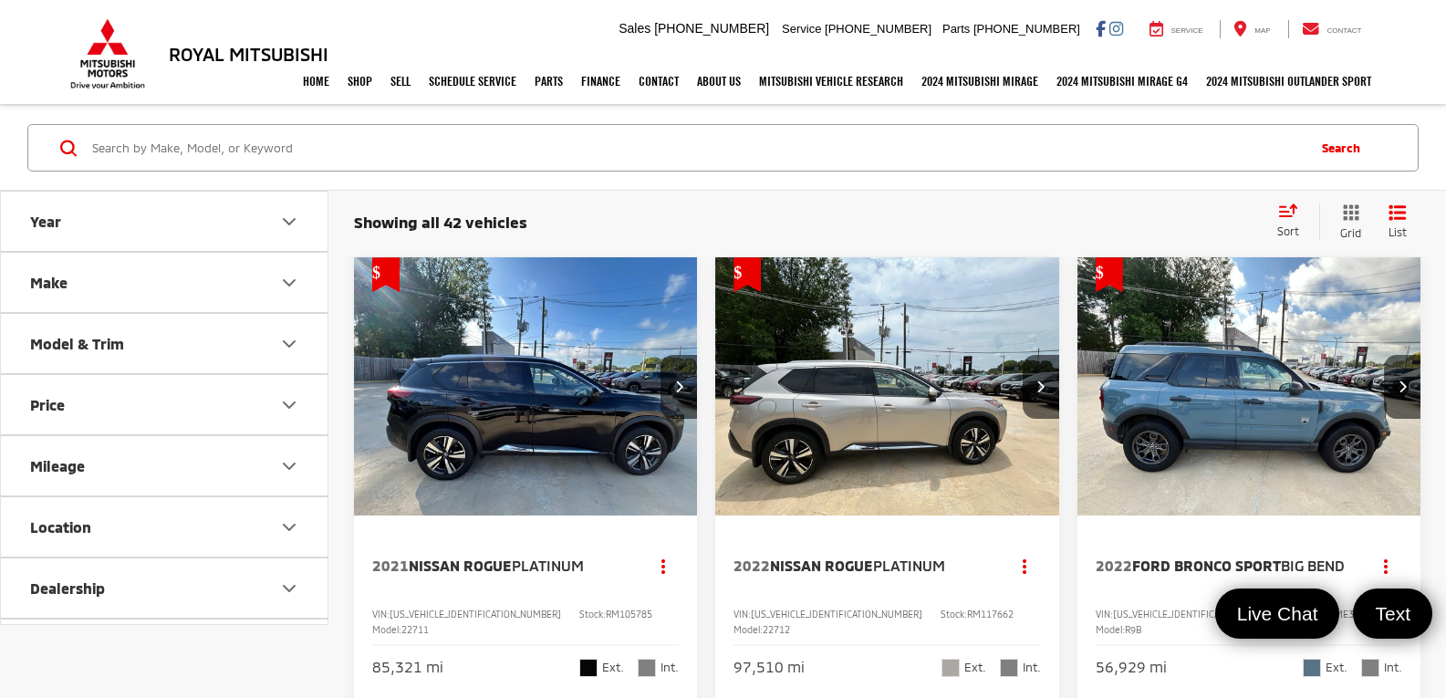
click at [963, 409] on img "2022 Nissan Rogue Platinum 0" at bounding box center [887, 386] width 346 height 259
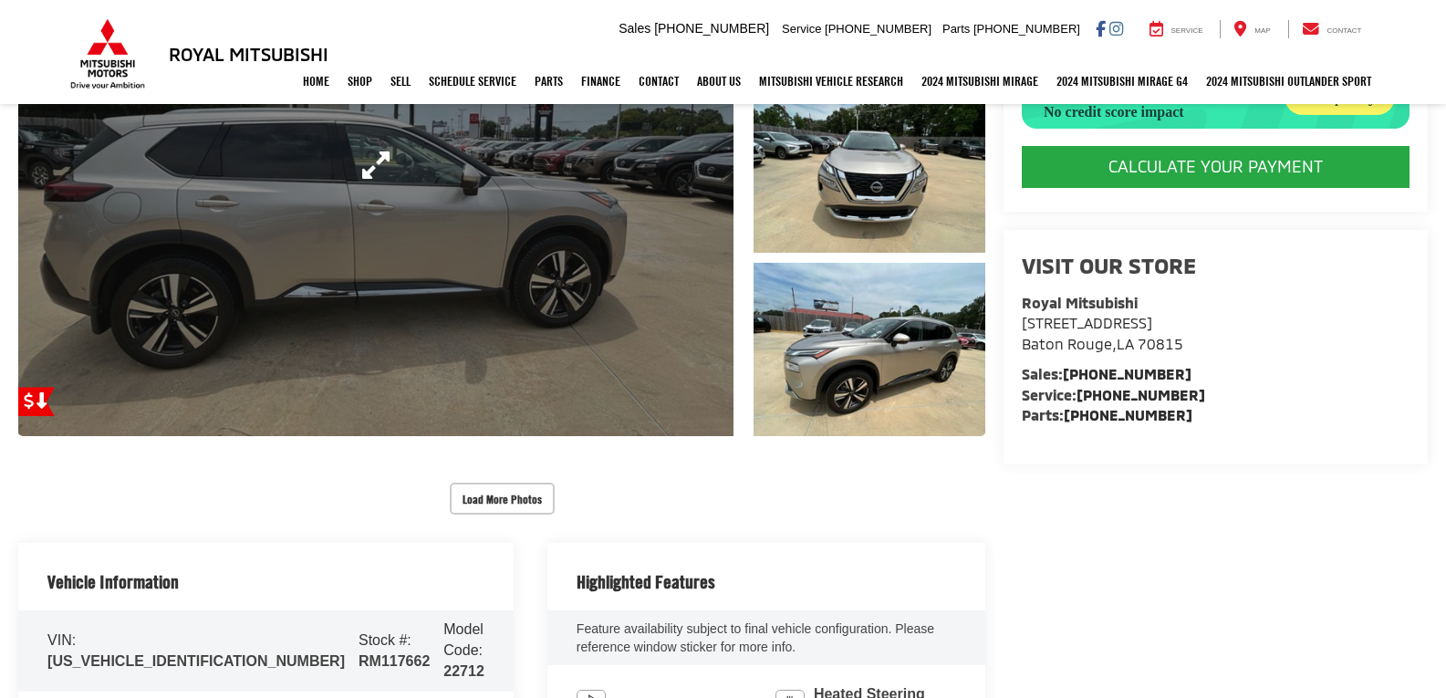
click at [460, 214] on link "Expand Photo 0" at bounding box center [375, 165] width 715 height 542
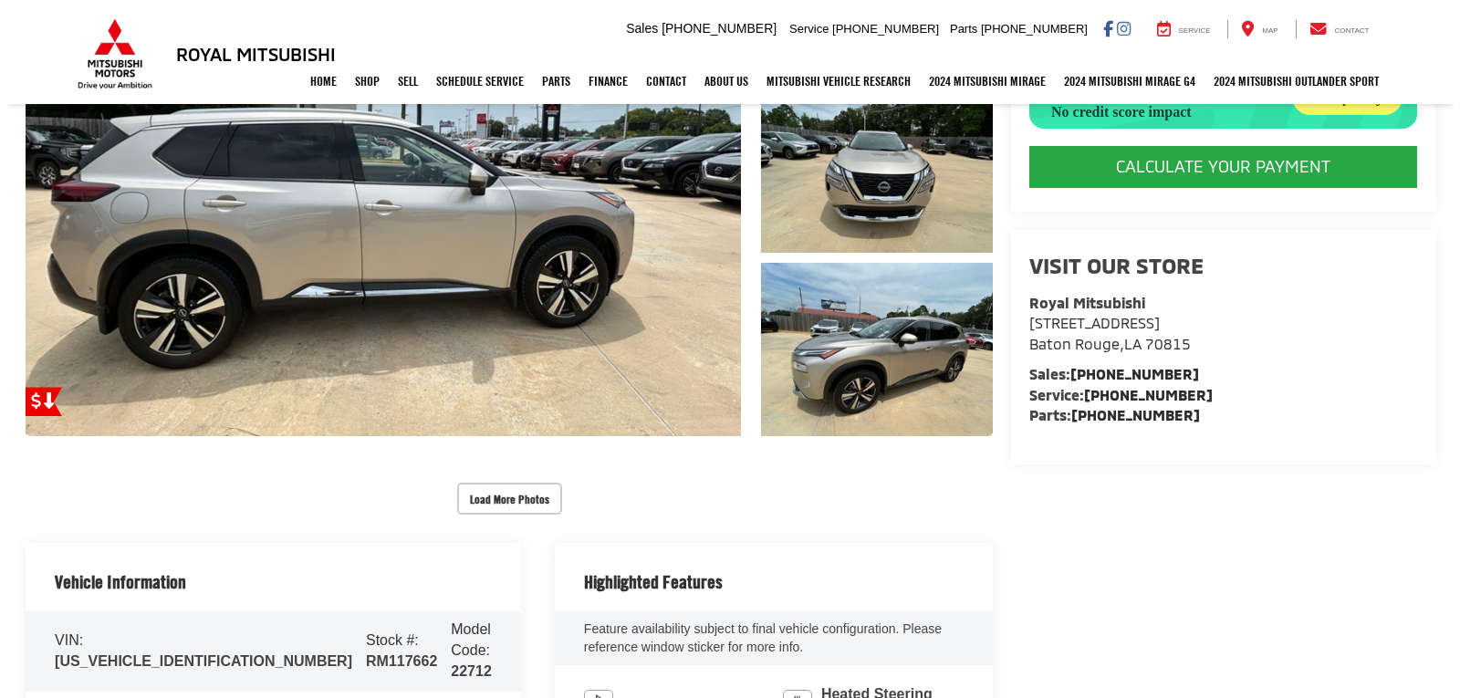
scroll to position [373, 0]
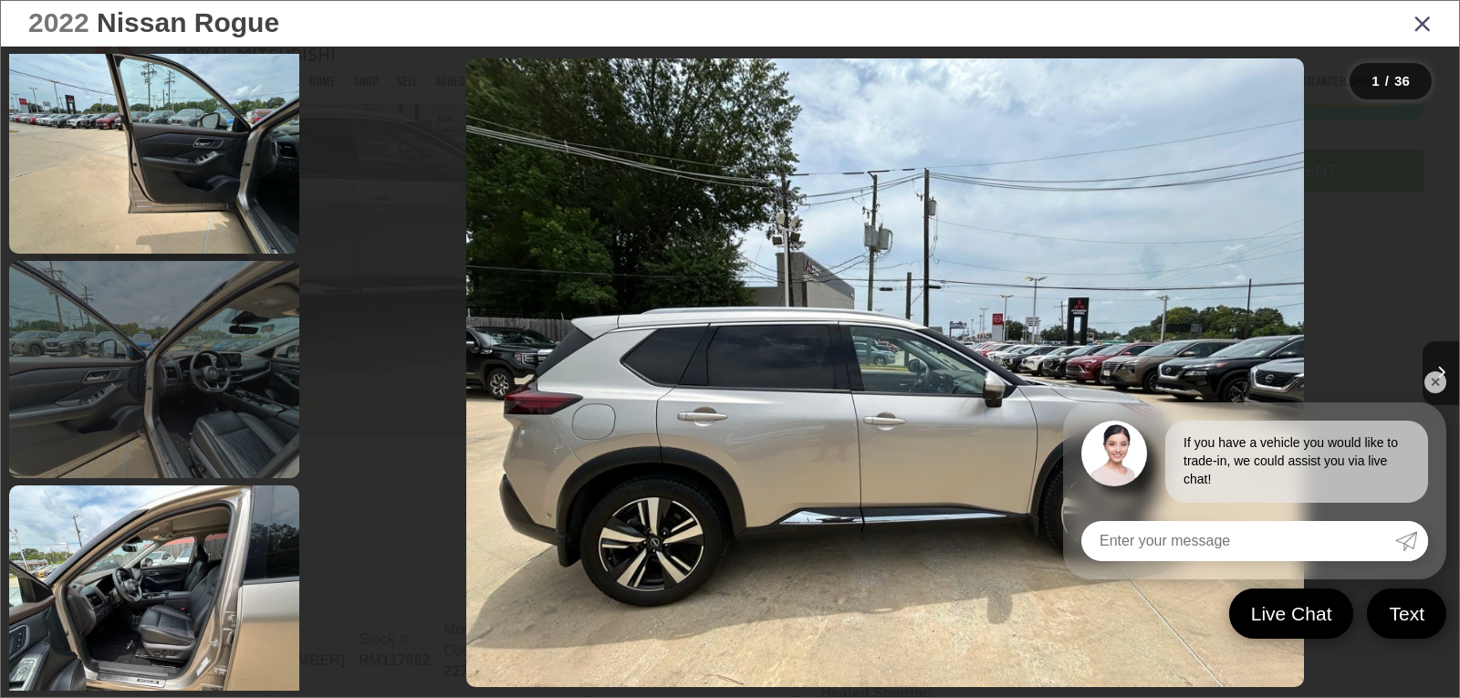
click at [231, 359] on link at bounding box center [154, 369] width 290 height 217
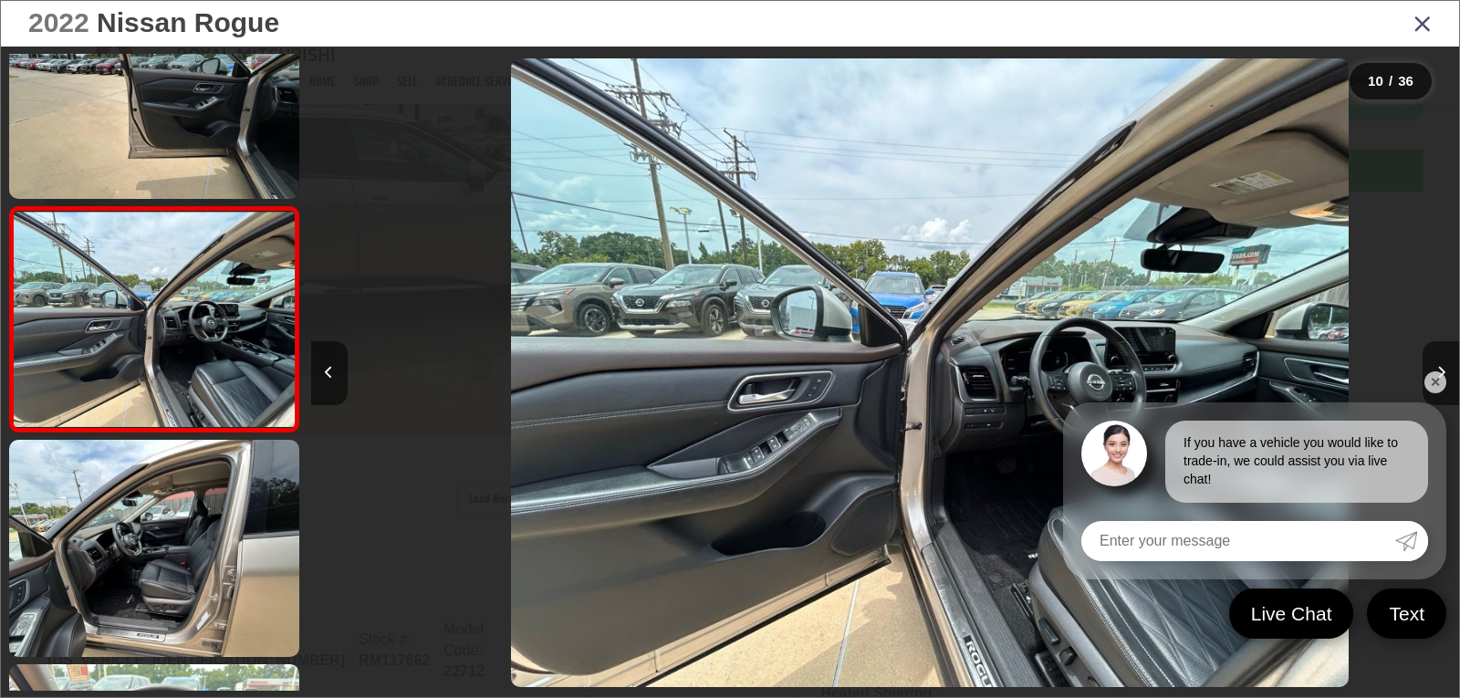
scroll to position [0, 10333]
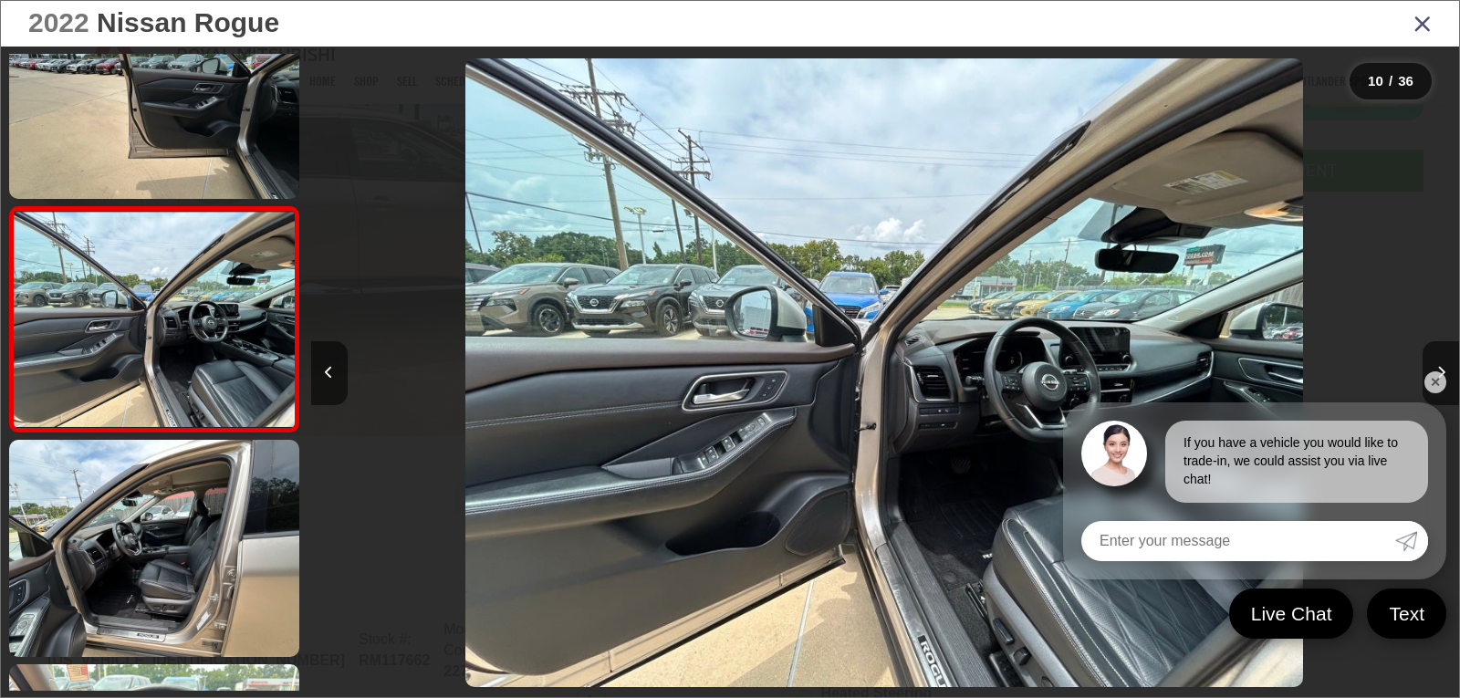
click at [874, 406] on img "2022 Nissan Rogue Platinum 9" at bounding box center [884, 372] width 838 height 629
click at [1432, 385] on link "✕" at bounding box center [1435, 382] width 22 height 22
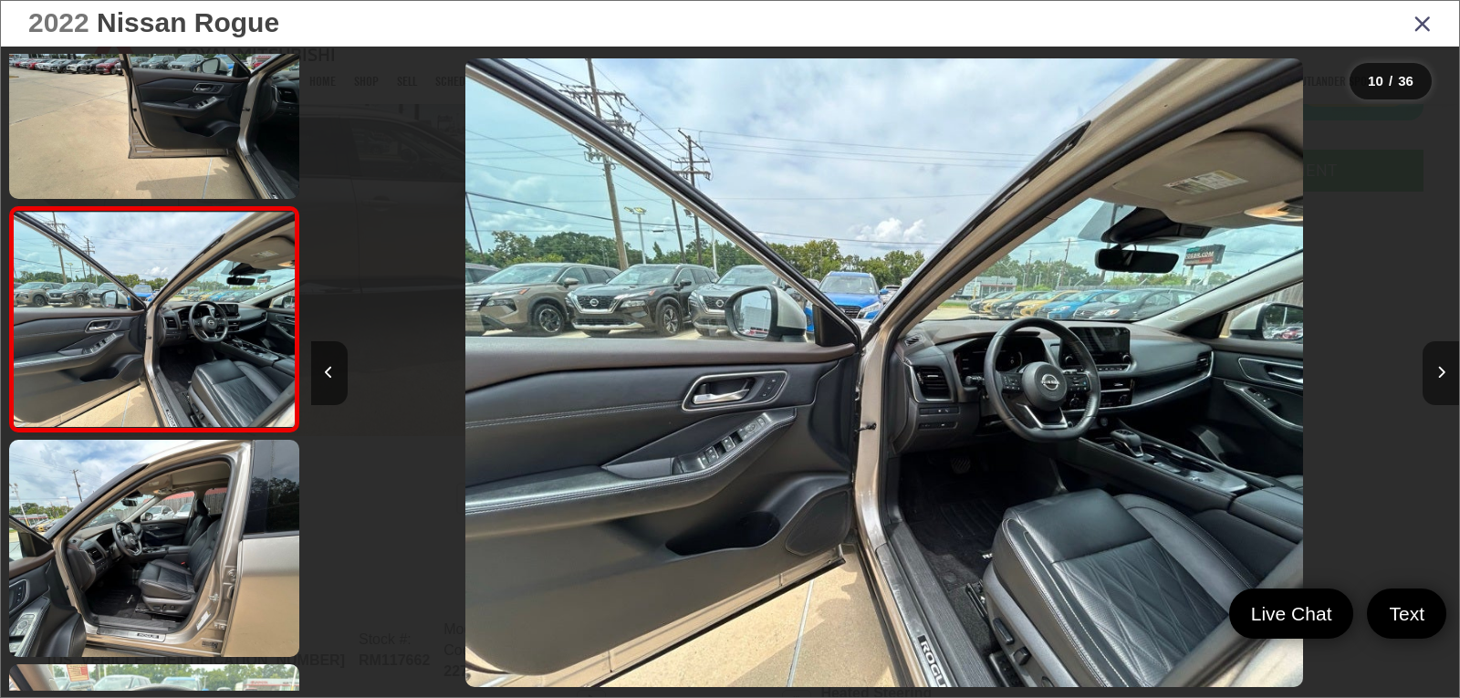
click at [1443, 364] on button "Next image" at bounding box center [1440, 373] width 36 height 64
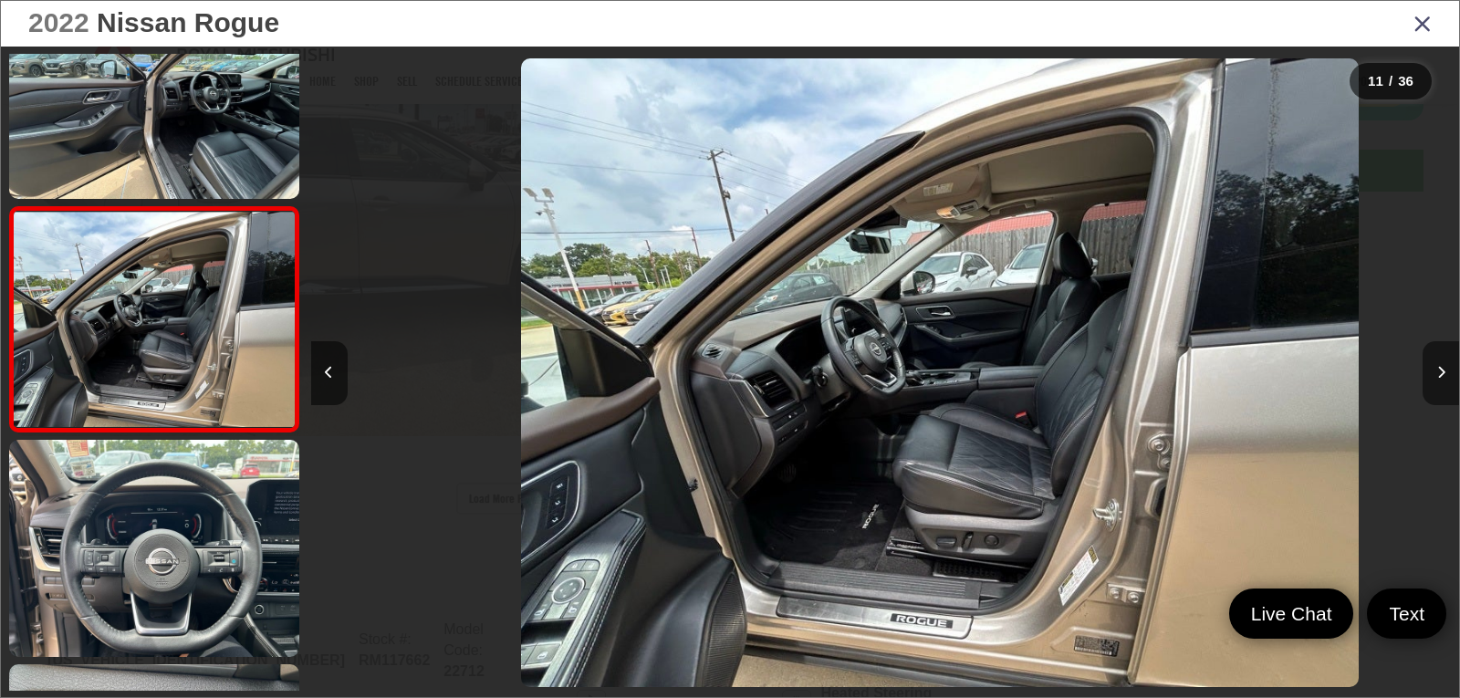
scroll to position [0, 11481]
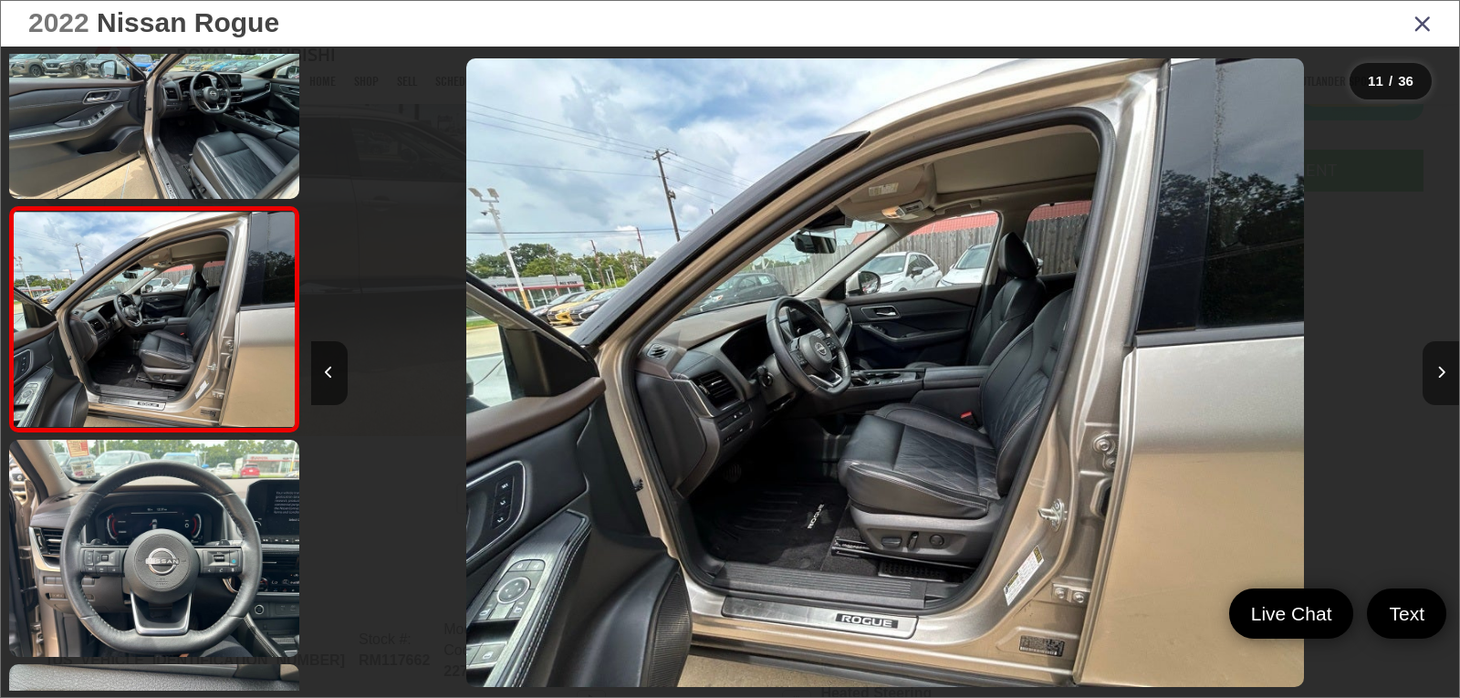
click at [1443, 364] on button "Next image" at bounding box center [1440, 373] width 36 height 64
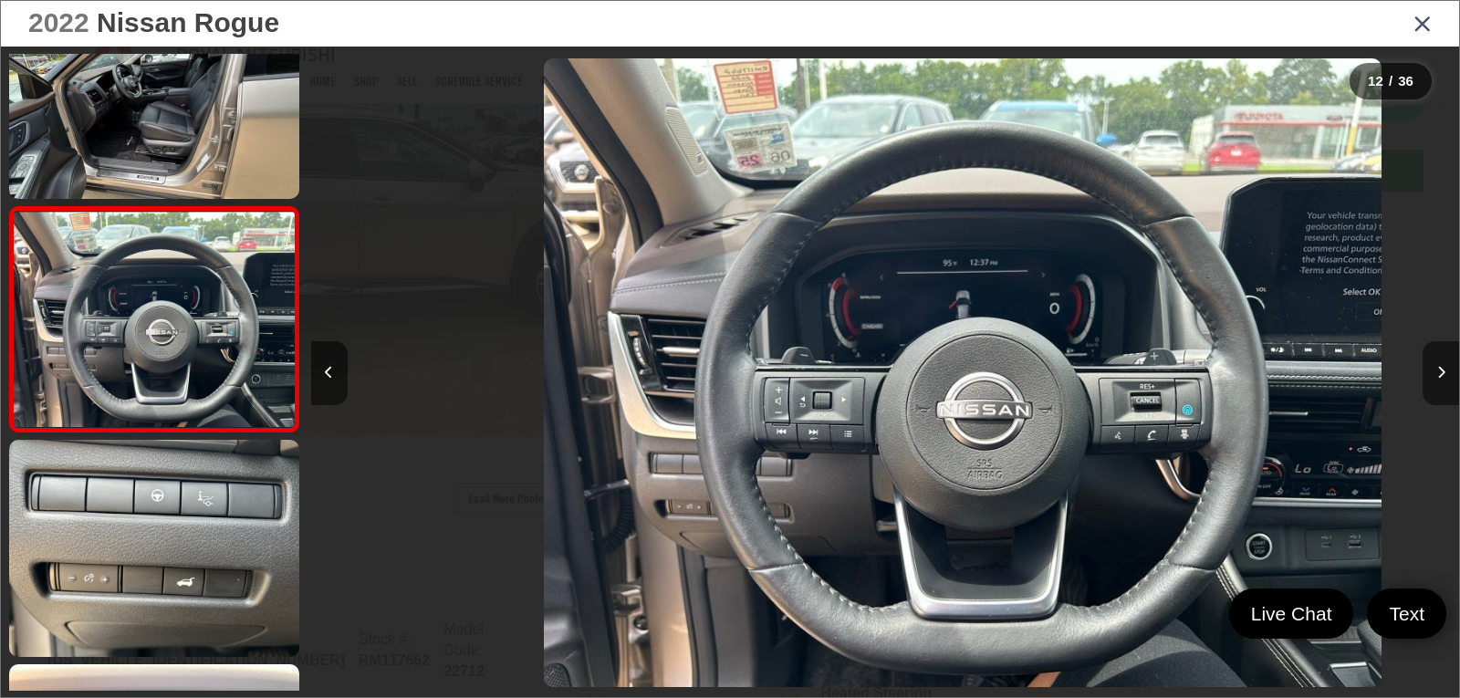
scroll to position [0, 12628]
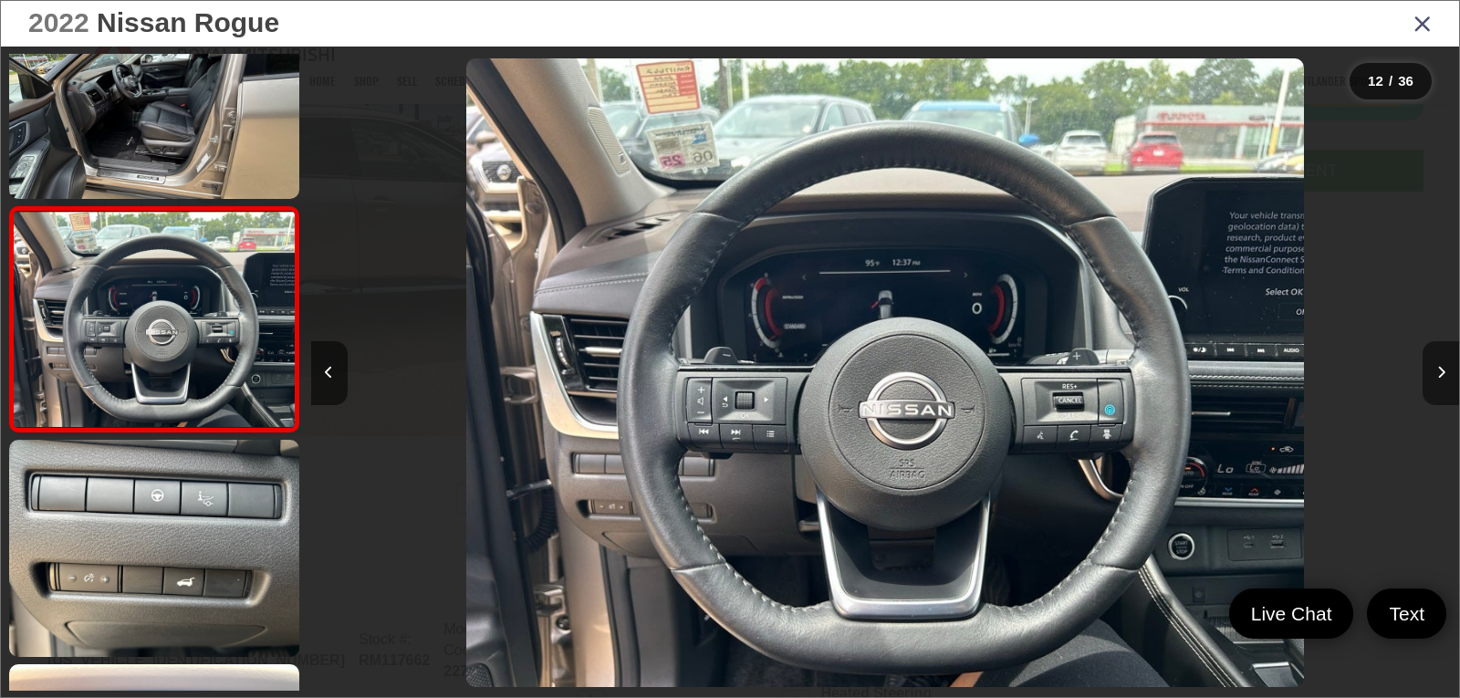
click at [1443, 364] on button "Next image" at bounding box center [1440, 373] width 36 height 64
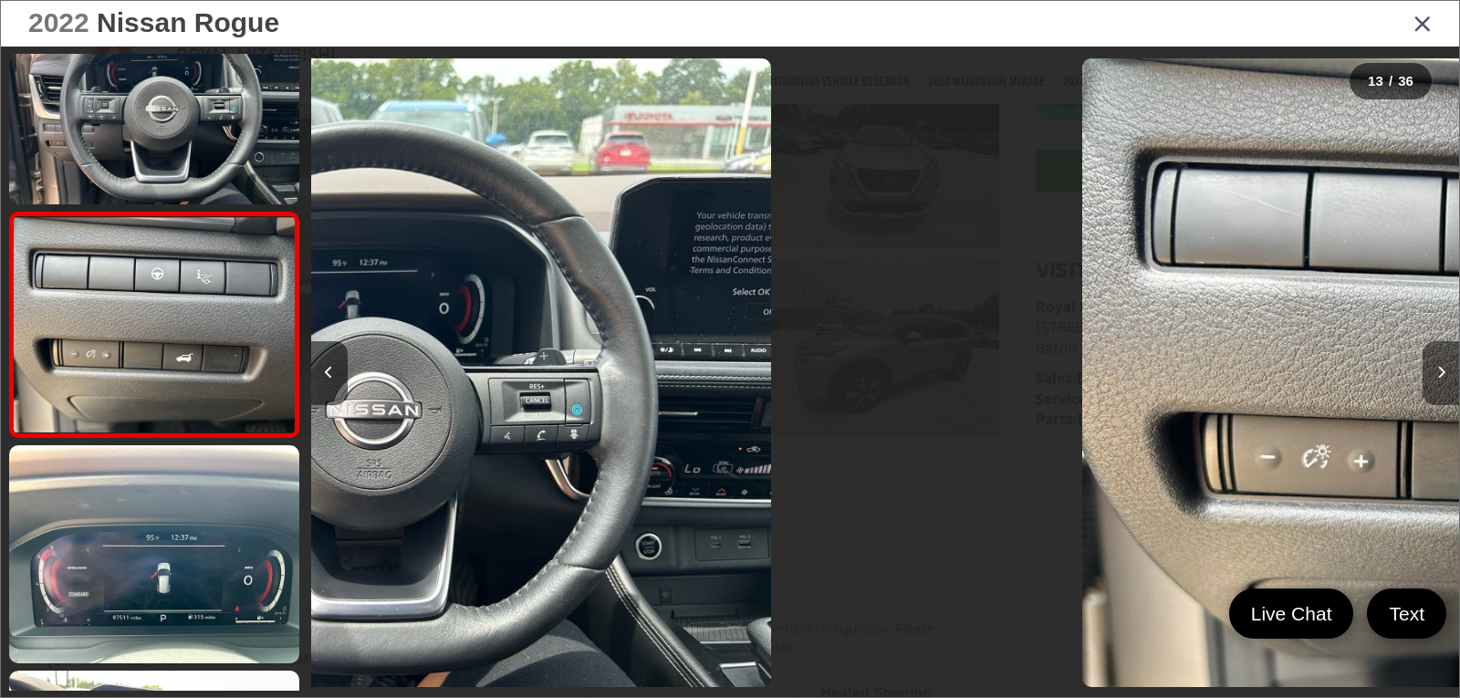
scroll to position [2544, 0]
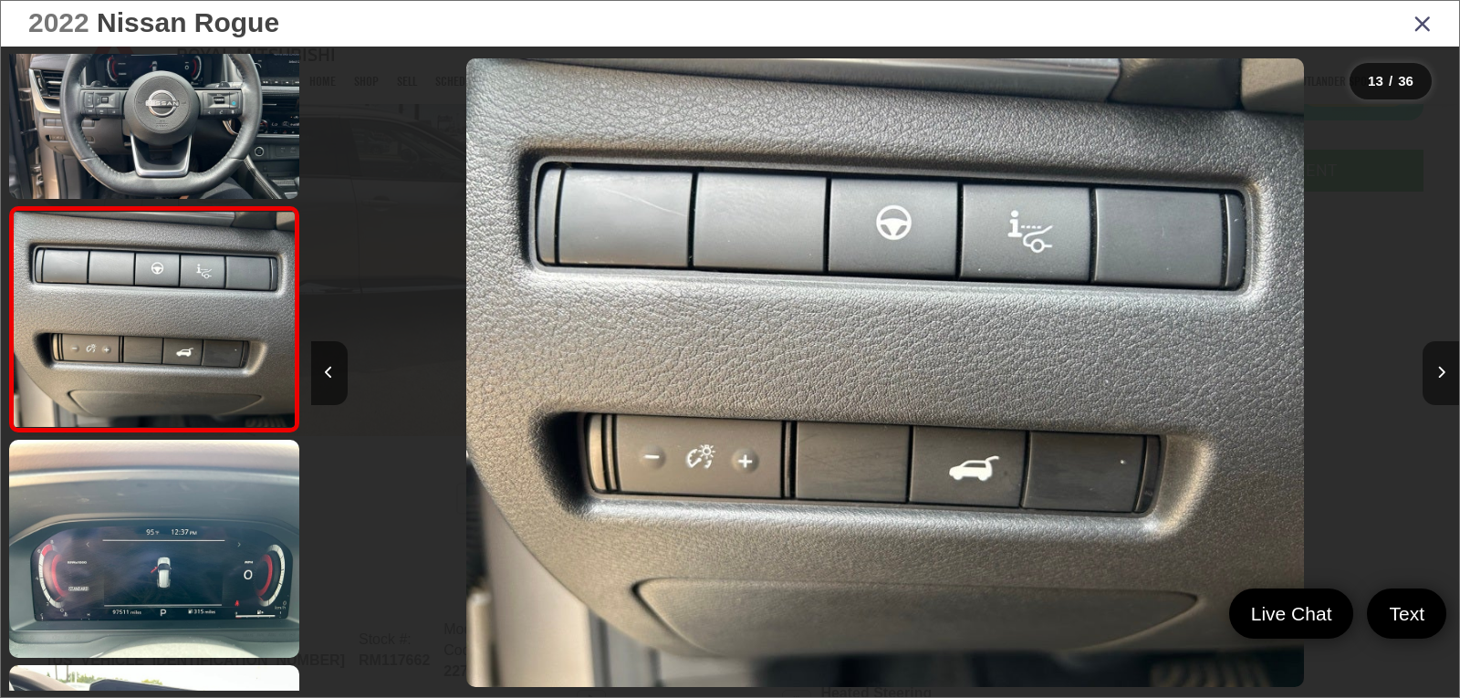
click at [1443, 364] on button "Next image" at bounding box center [1440, 373] width 36 height 64
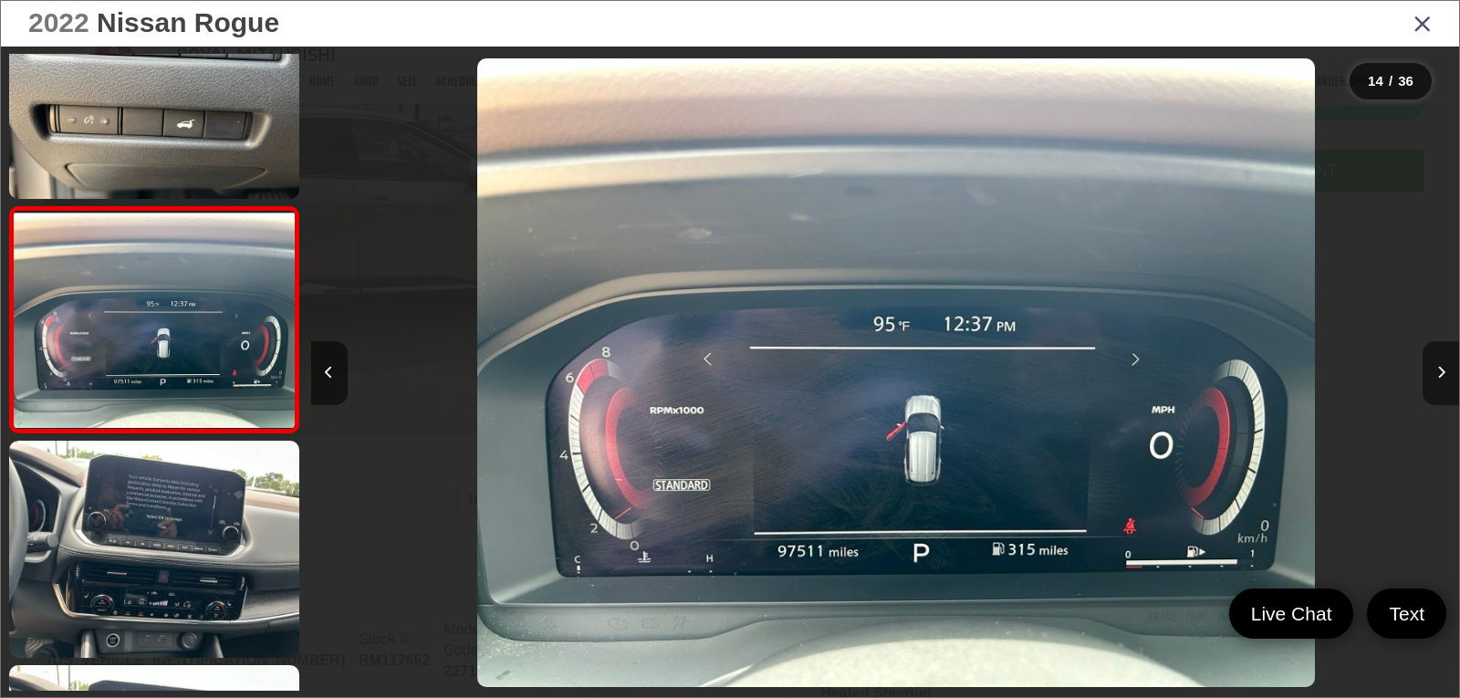
scroll to position [0, 14925]
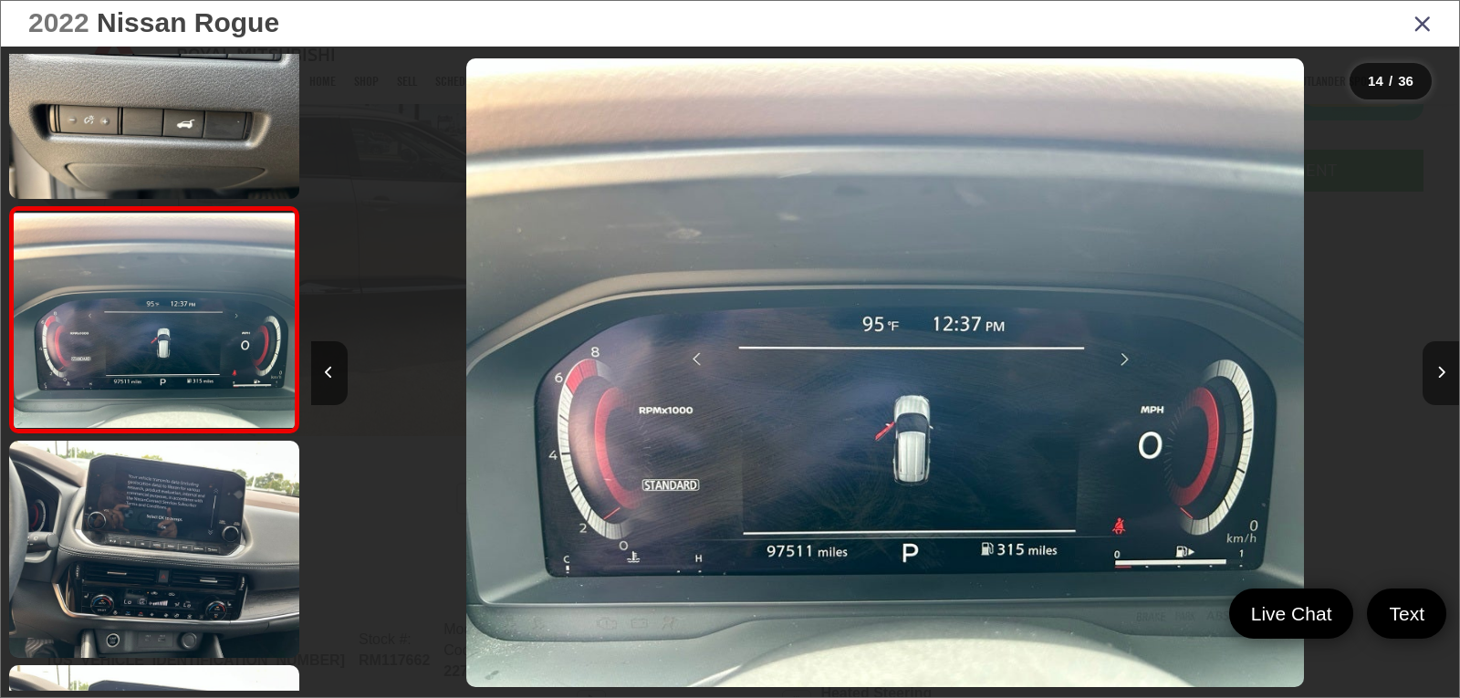
click at [1443, 364] on button "Next image" at bounding box center [1440, 373] width 36 height 64
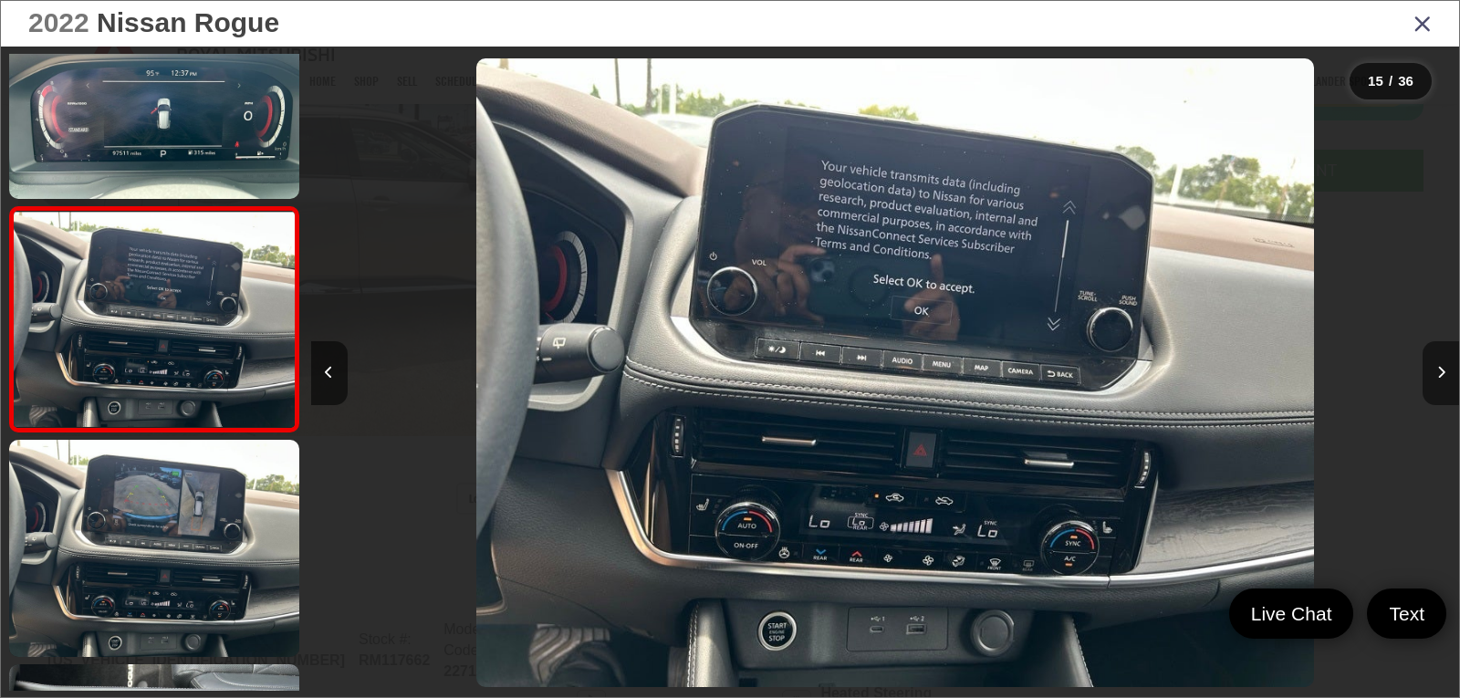
scroll to position [0, 16073]
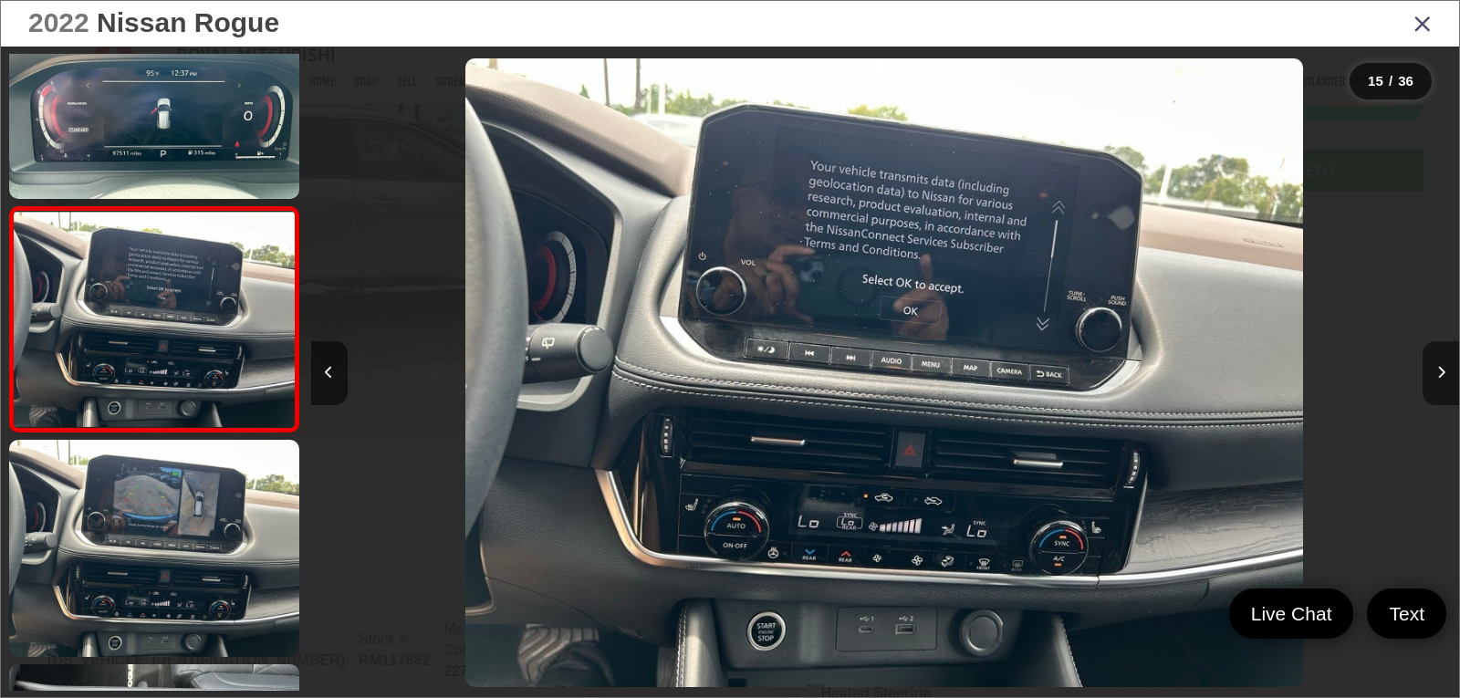
click at [1443, 364] on button "Next image" at bounding box center [1440, 373] width 36 height 64
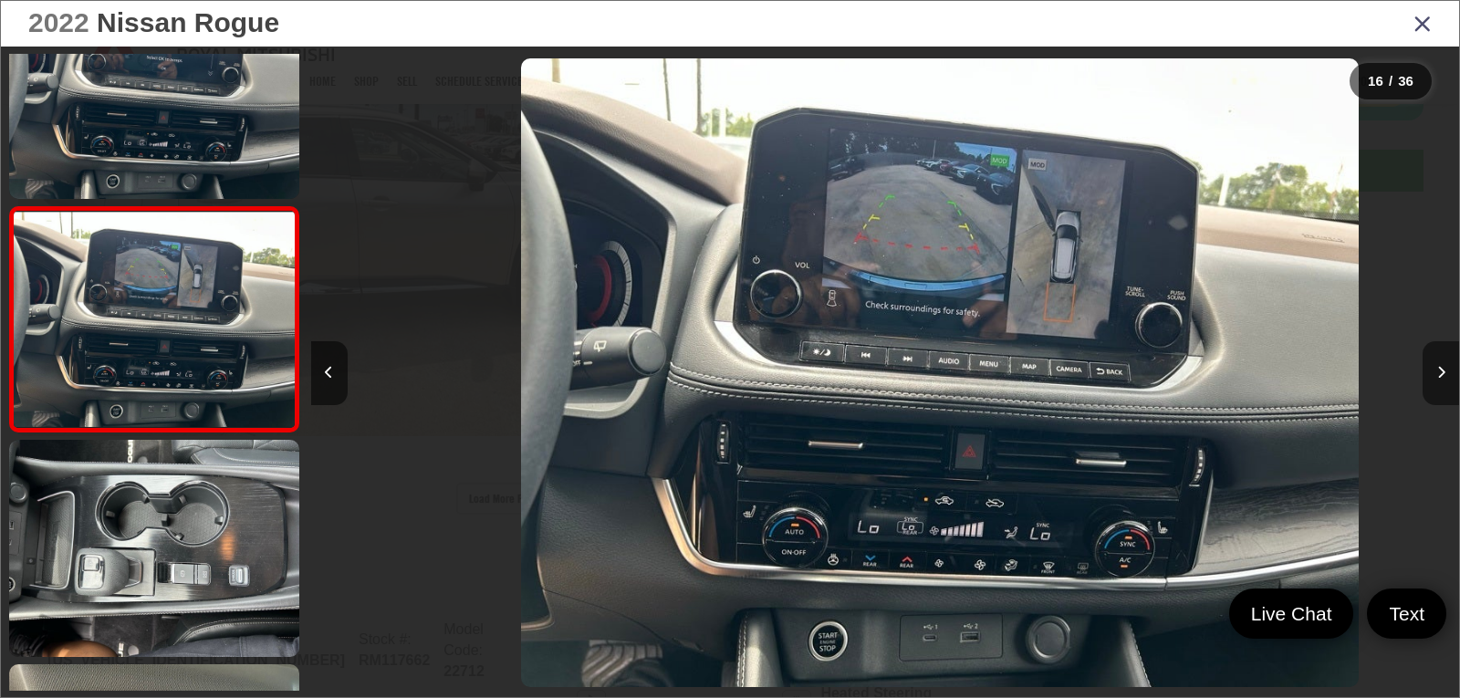
scroll to position [0, 17221]
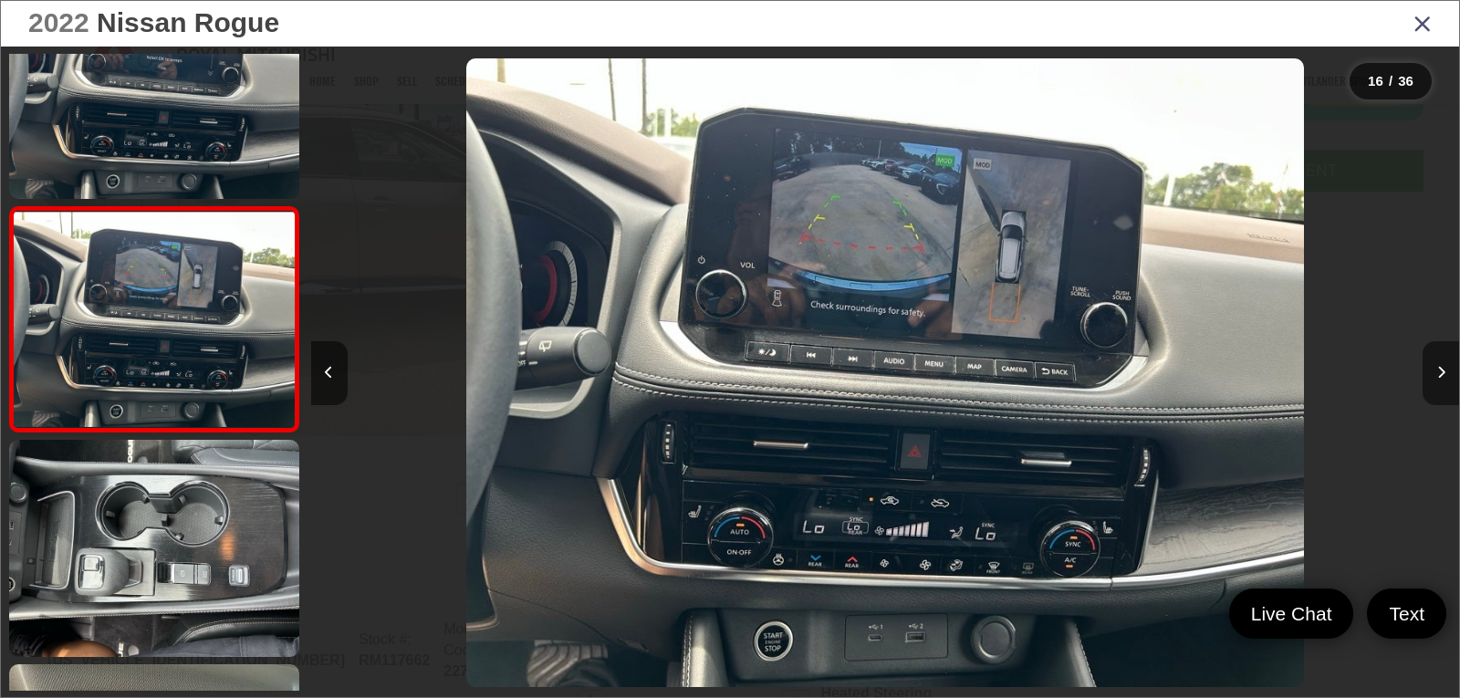
click at [1443, 364] on button "Next image" at bounding box center [1440, 373] width 36 height 64
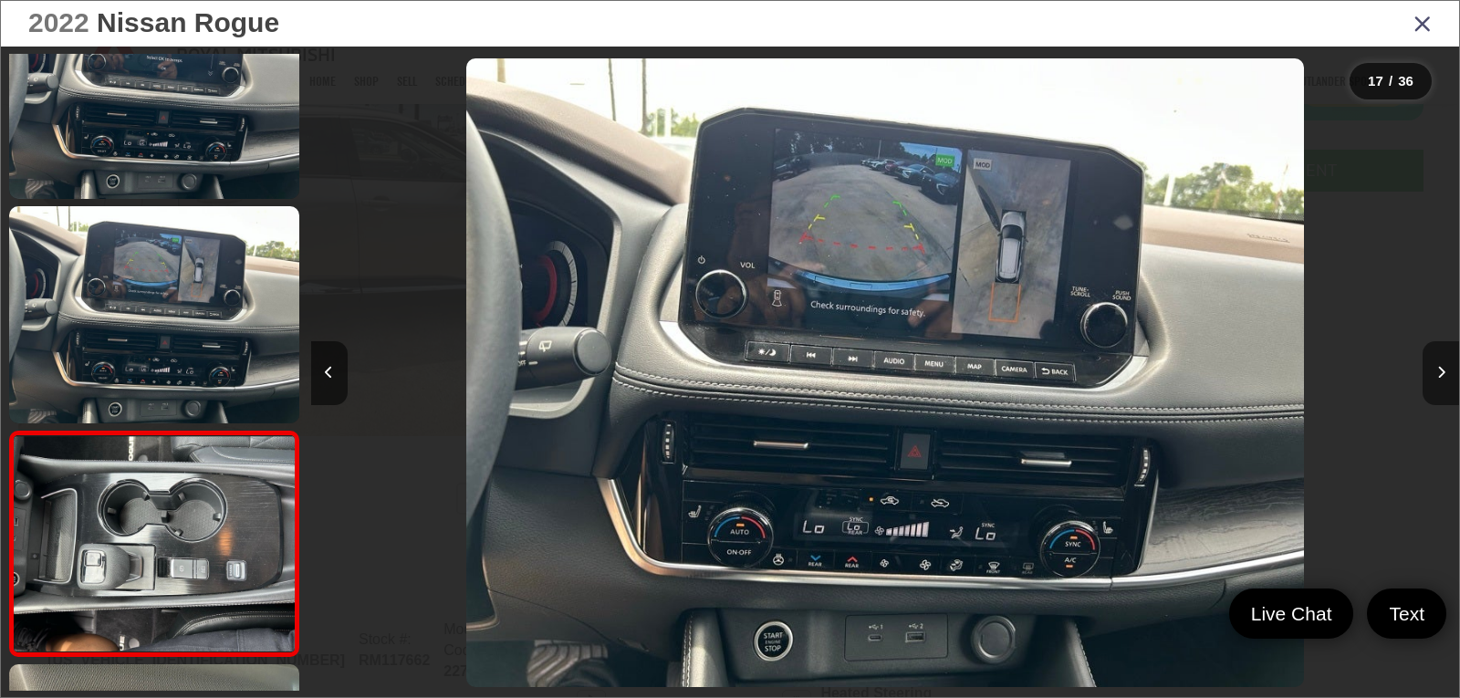
scroll to position [0, 0]
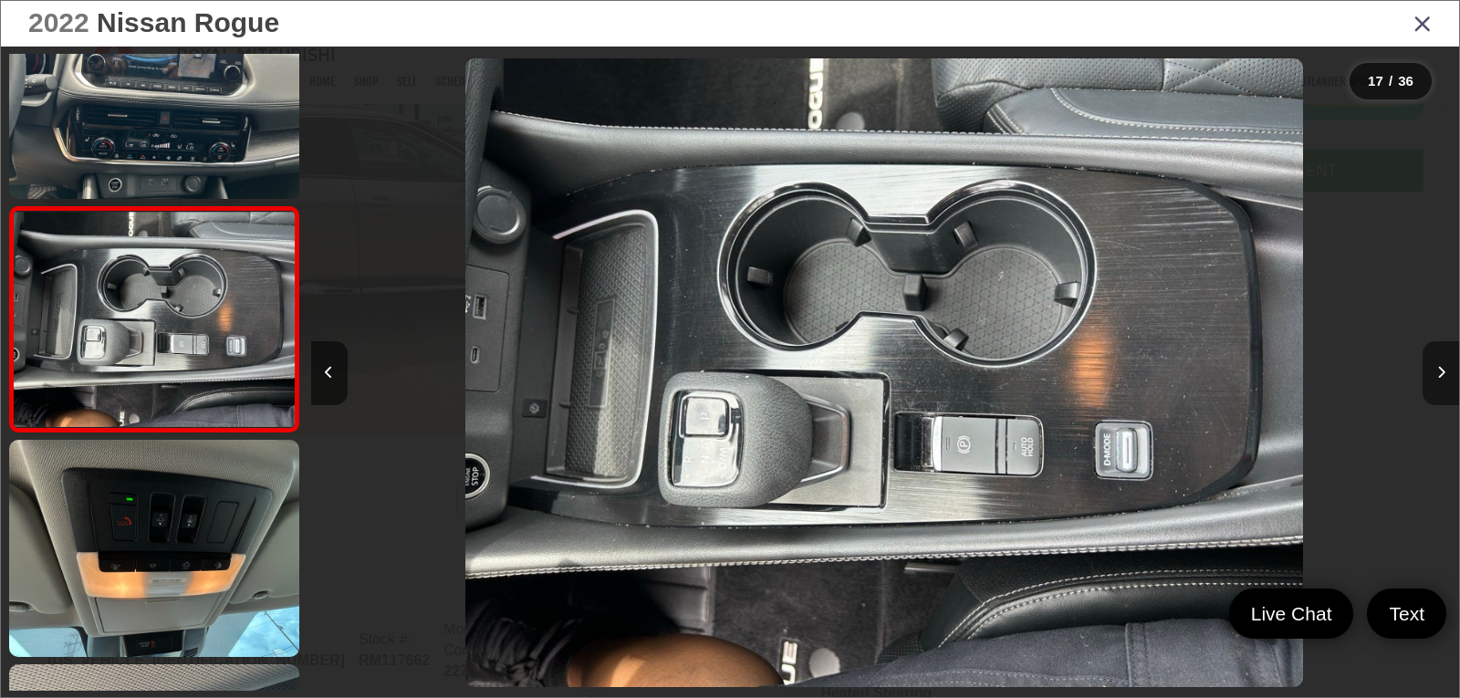
click at [1443, 364] on button "Next image" at bounding box center [1440, 373] width 36 height 64
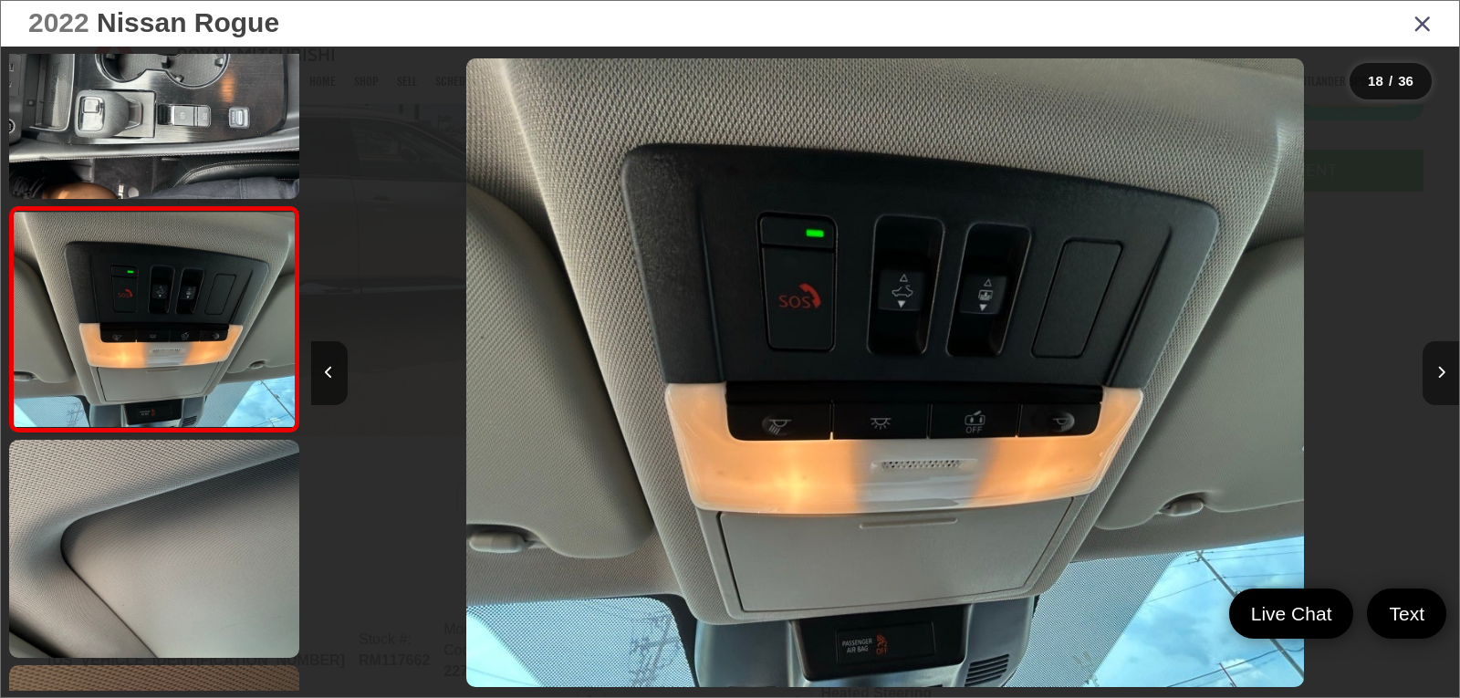
click at [1443, 364] on button "Next image" at bounding box center [1440, 373] width 36 height 64
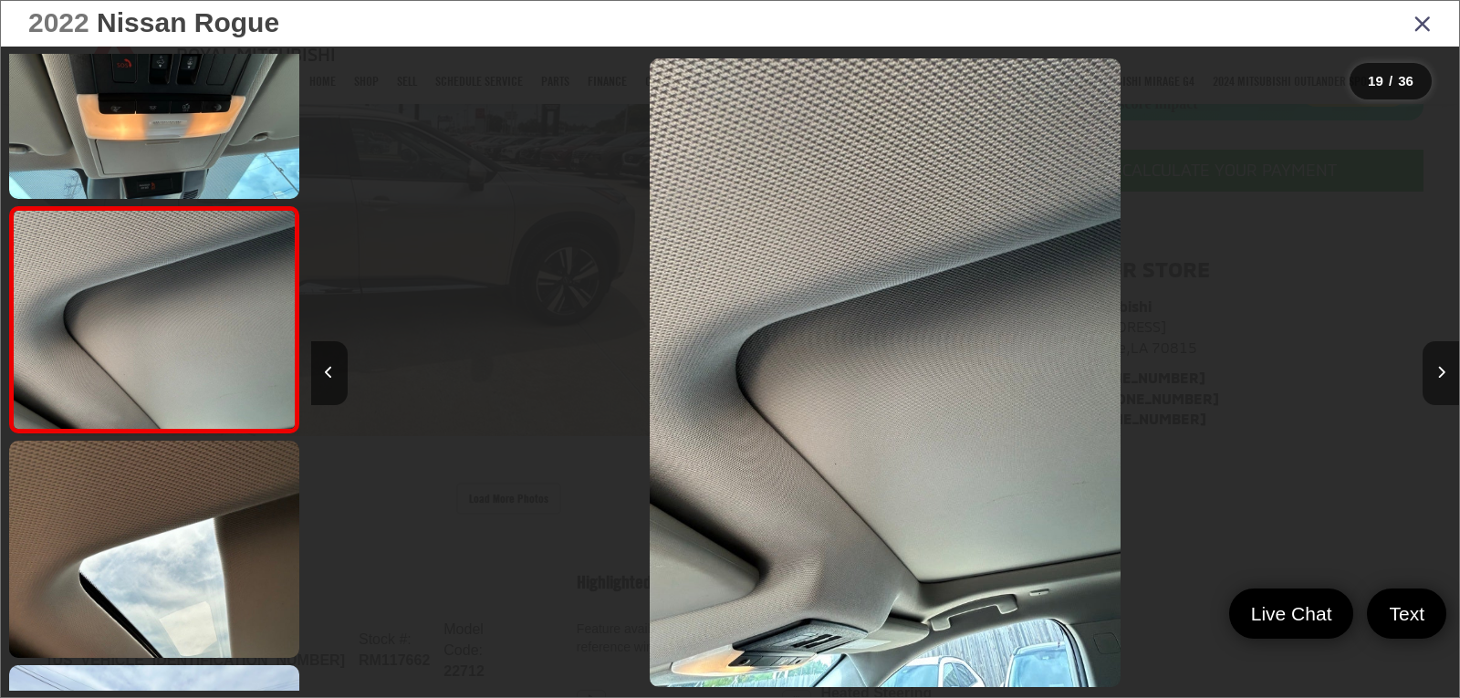
click at [1443, 364] on button "Next image" at bounding box center [1440, 373] width 36 height 64
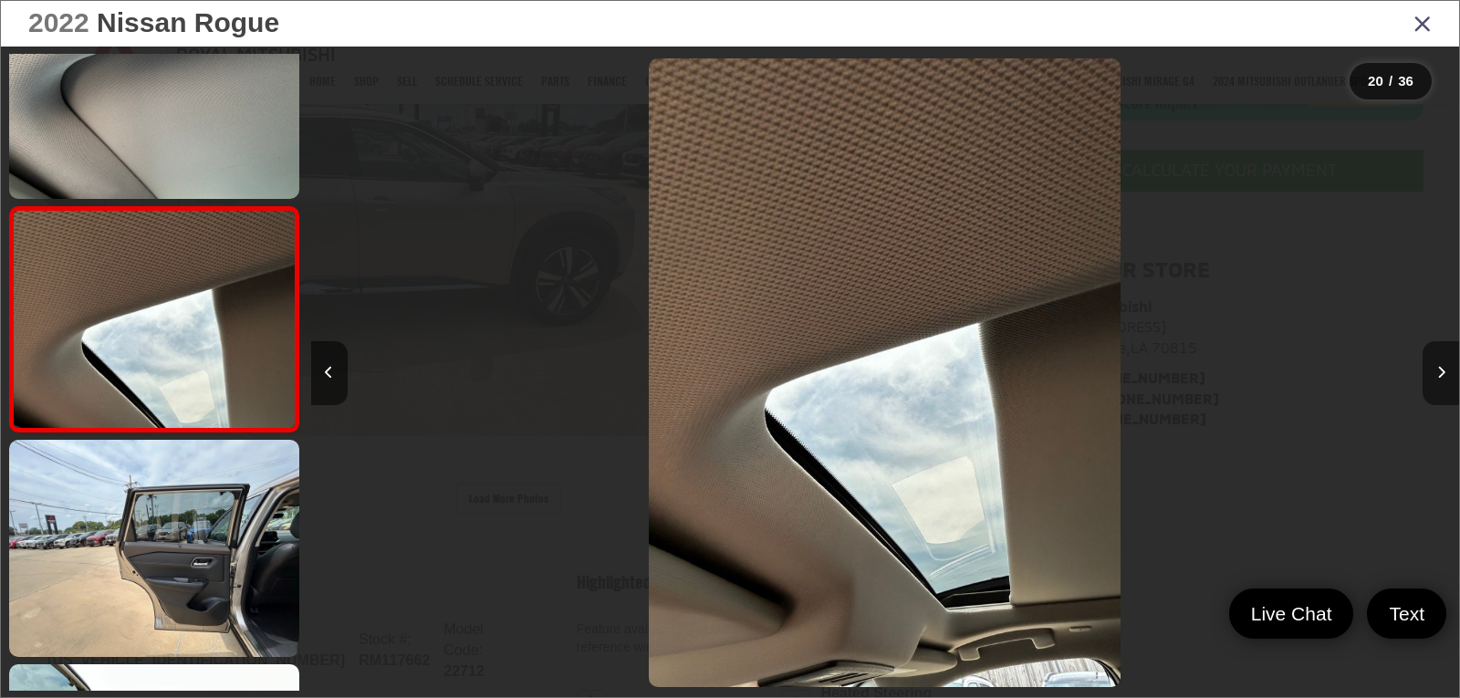
click at [1443, 364] on button "Next image" at bounding box center [1440, 373] width 36 height 64
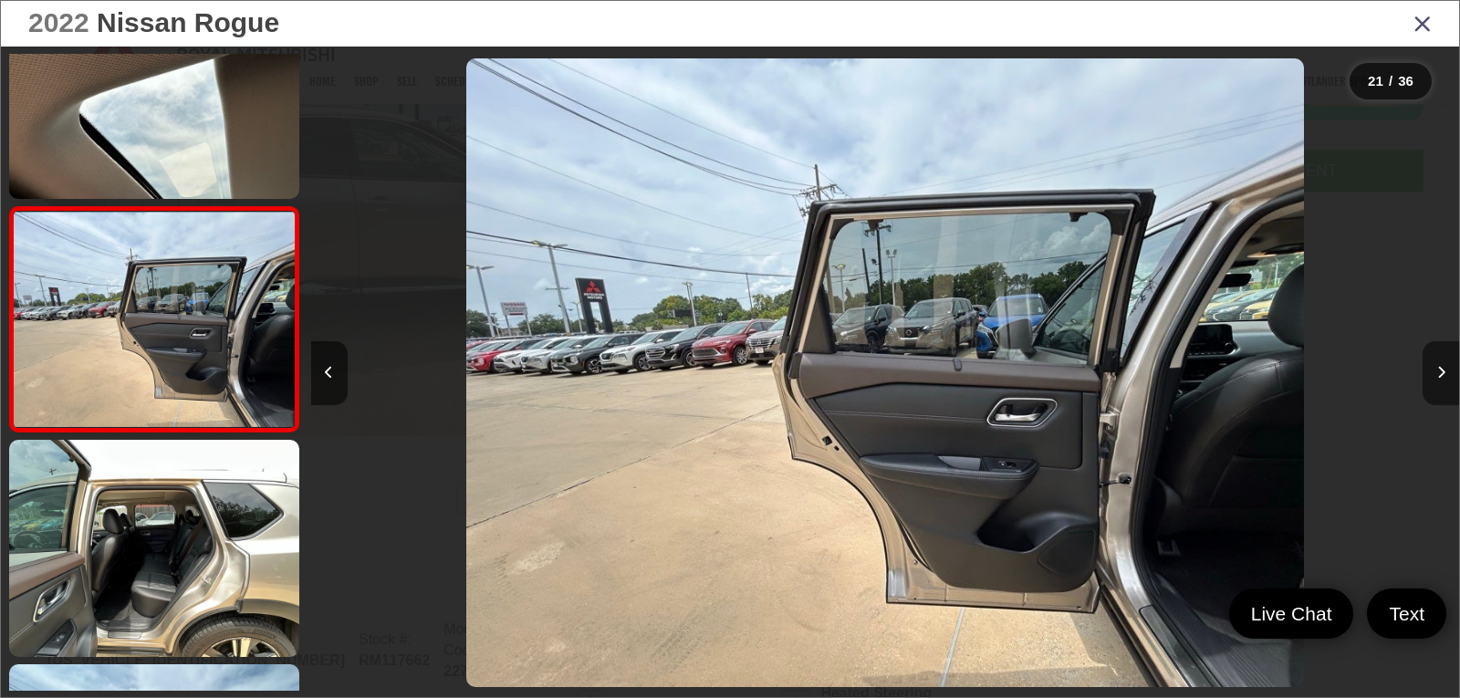
click at [1443, 364] on button "Next image" at bounding box center [1440, 373] width 36 height 64
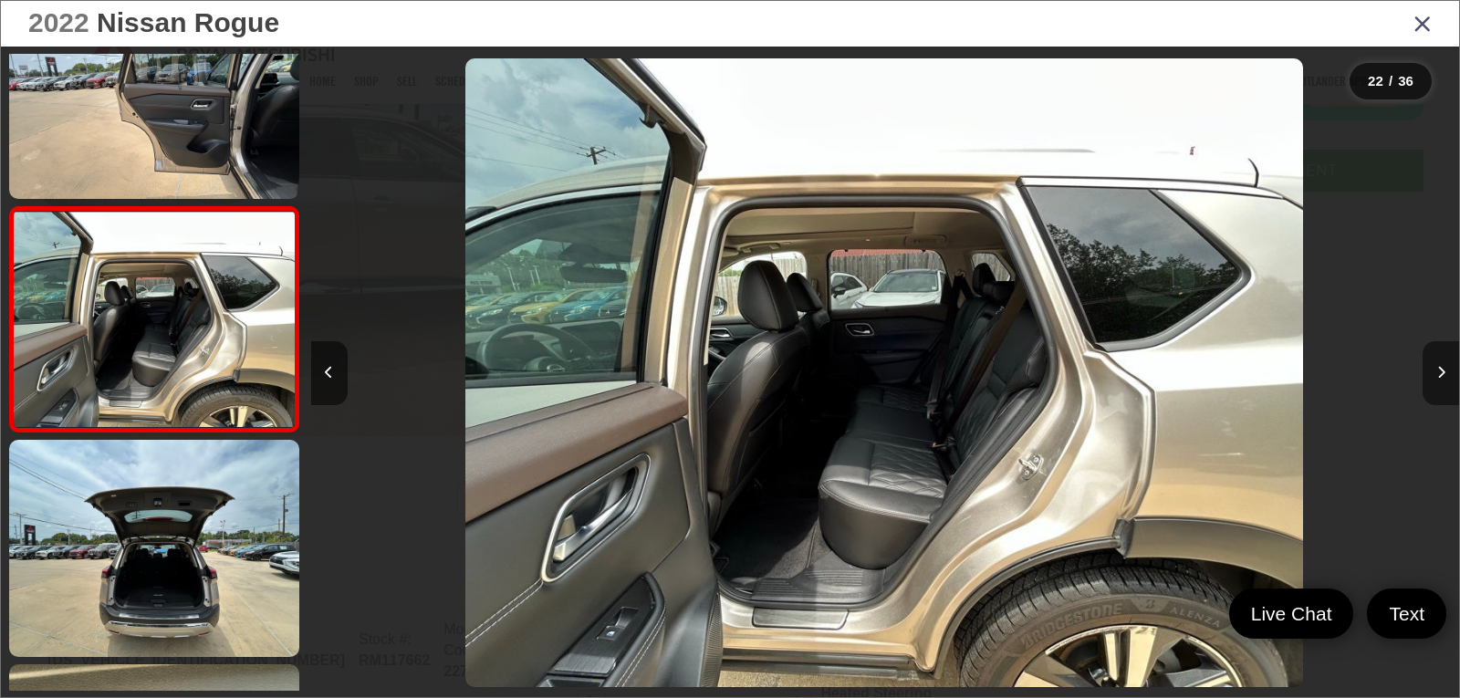
click at [1443, 364] on button "Next image" at bounding box center [1440, 373] width 36 height 64
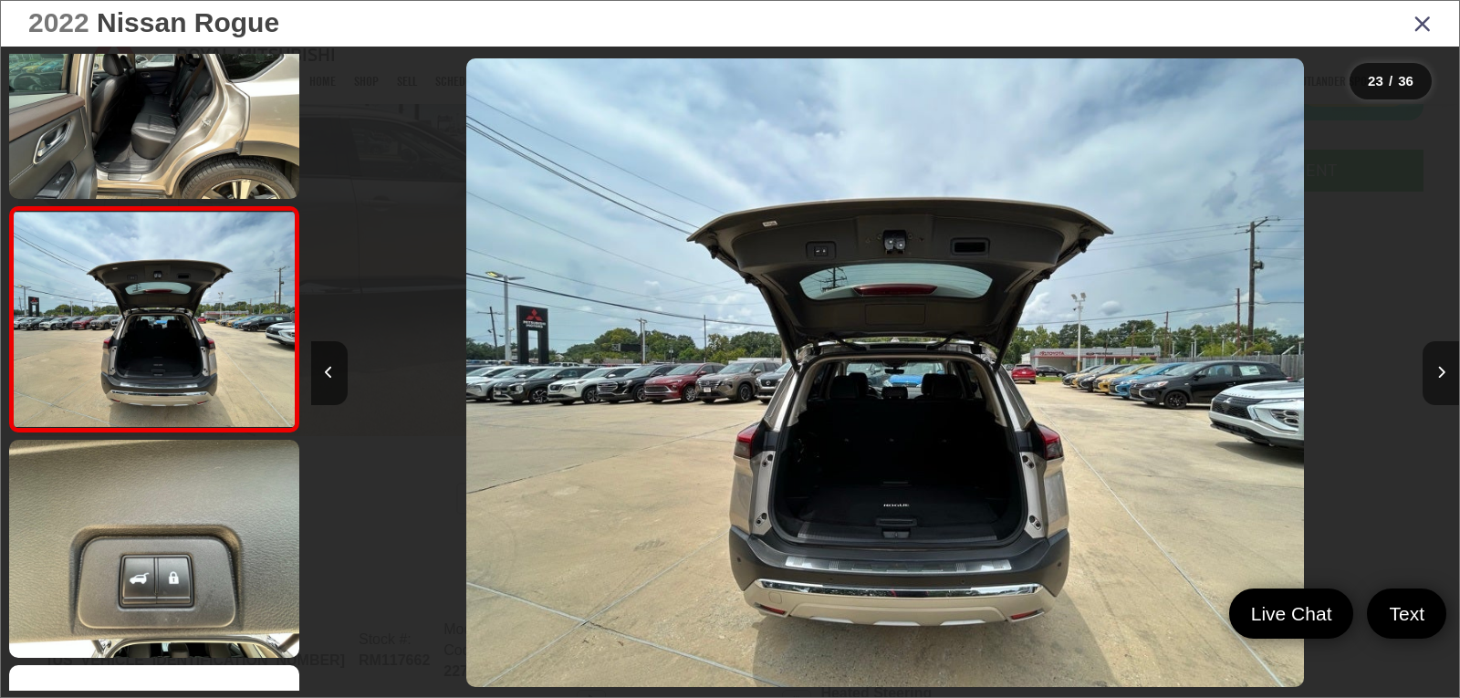
click at [1443, 364] on button "Next image" at bounding box center [1440, 373] width 36 height 64
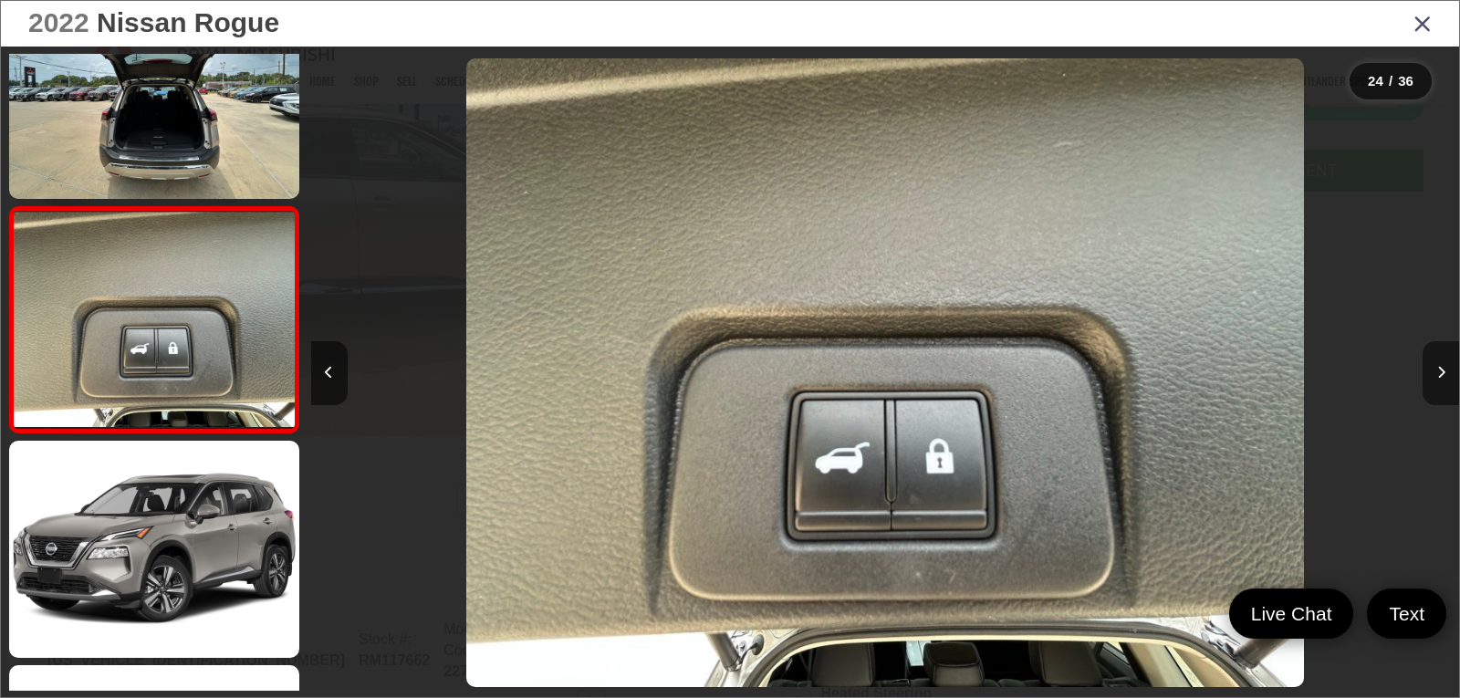
click at [1443, 364] on button "Next image" at bounding box center [1440, 373] width 36 height 64
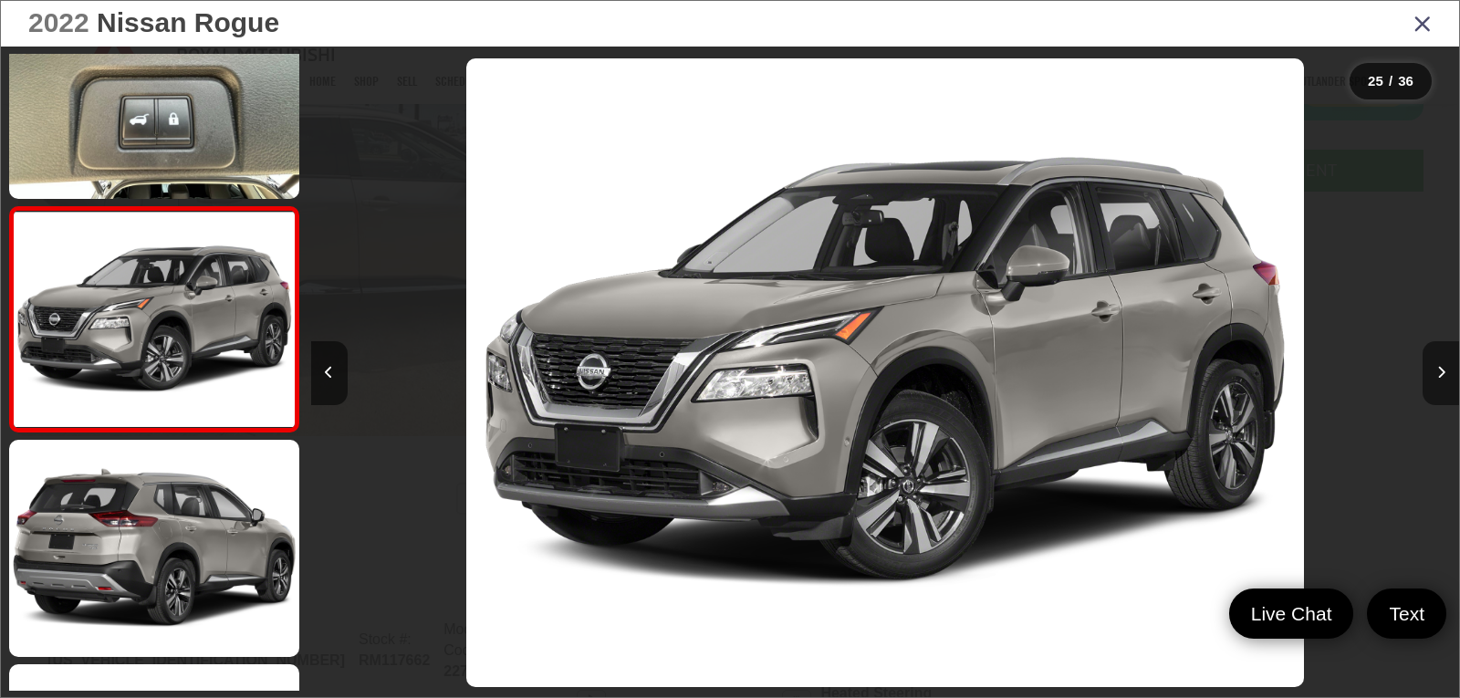
click at [1443, 364] on button "Next image" at bounding box center [1440, 373] width 36 height 64
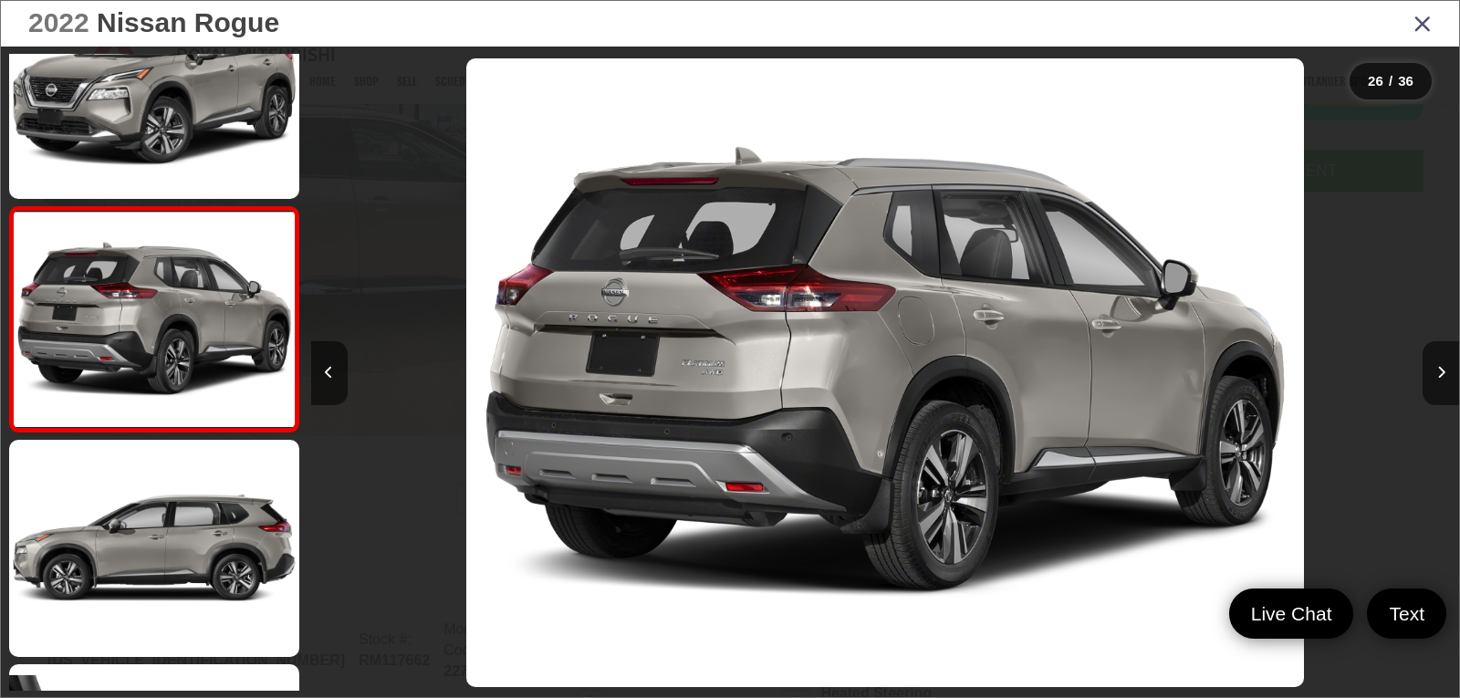
click at [1418, 28] on icon "Close gallery" at bounding box center [1422, 23] width 18 height 24
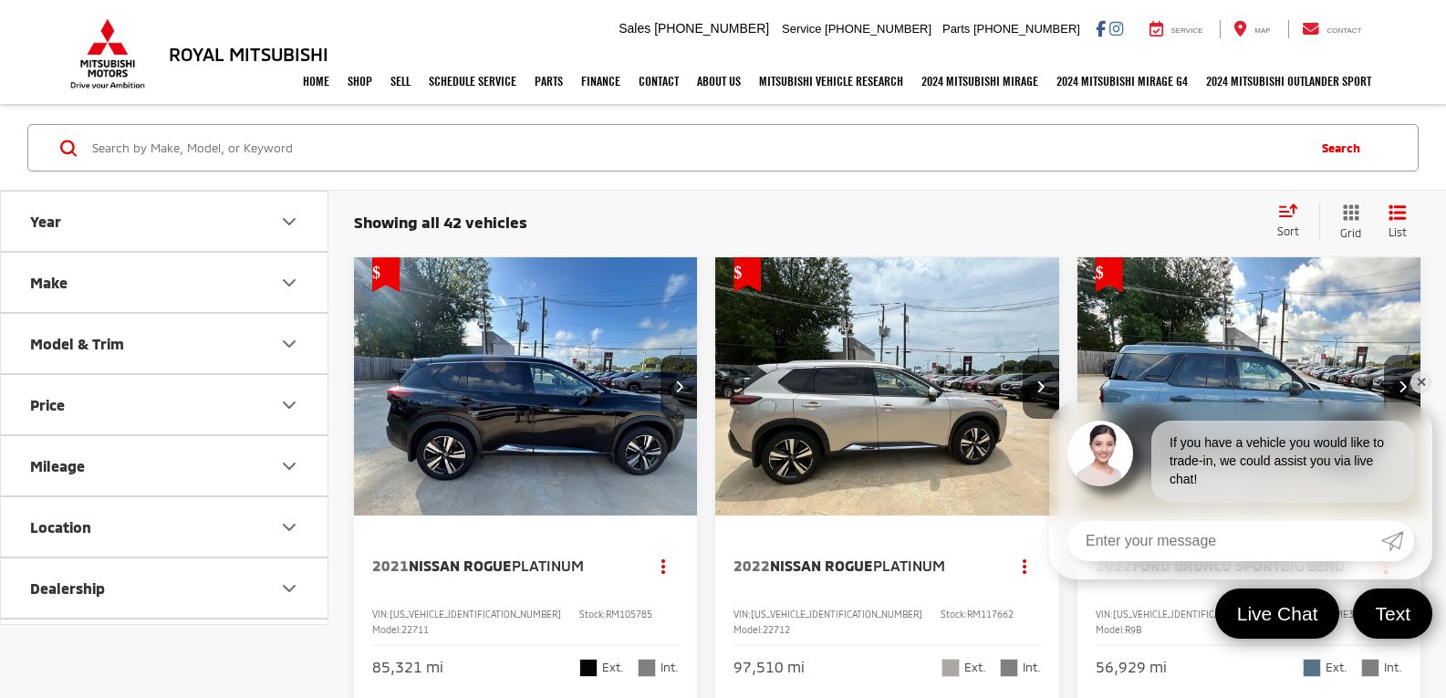
click at [1422, 380] on link "✕" at bounding box center [1421, 382] width 22 height 22
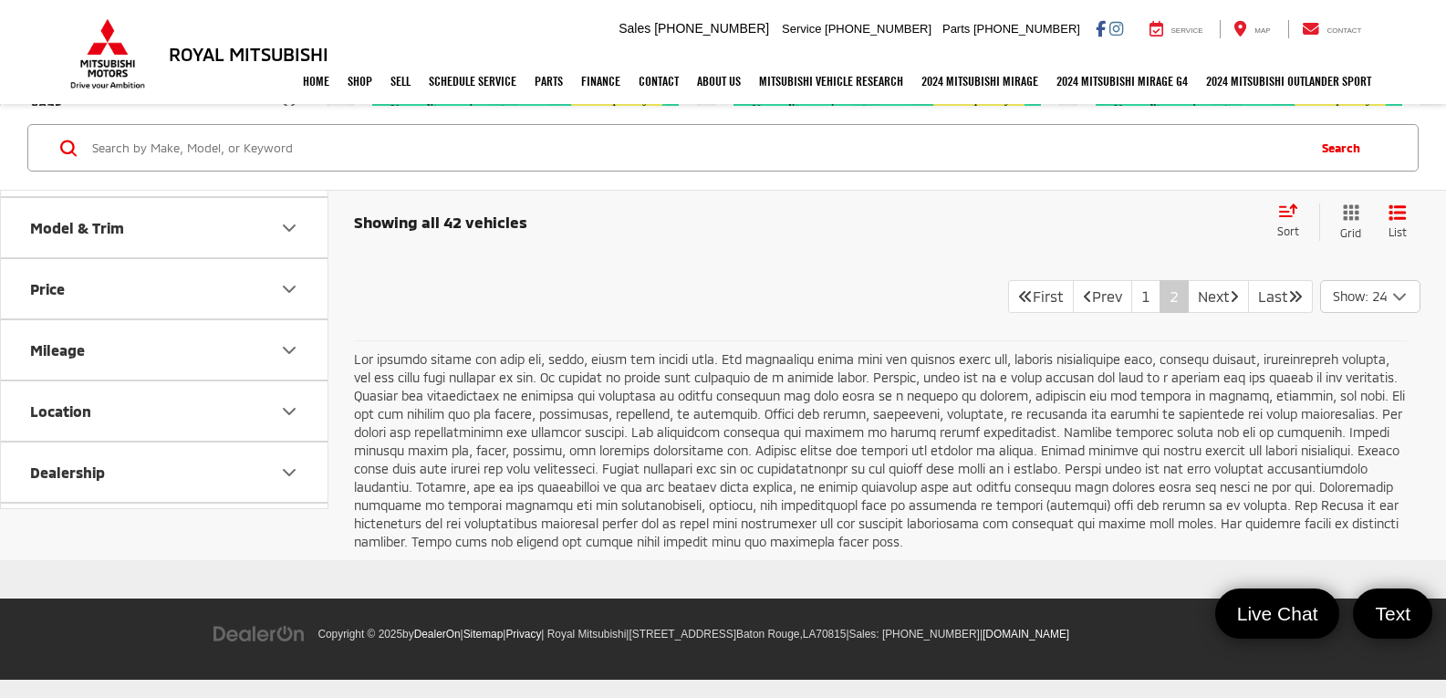
scroll to position [5458, 0]
click at [1131, 302] on link "1" at bounding box center [1145, 296] width 29 height 33
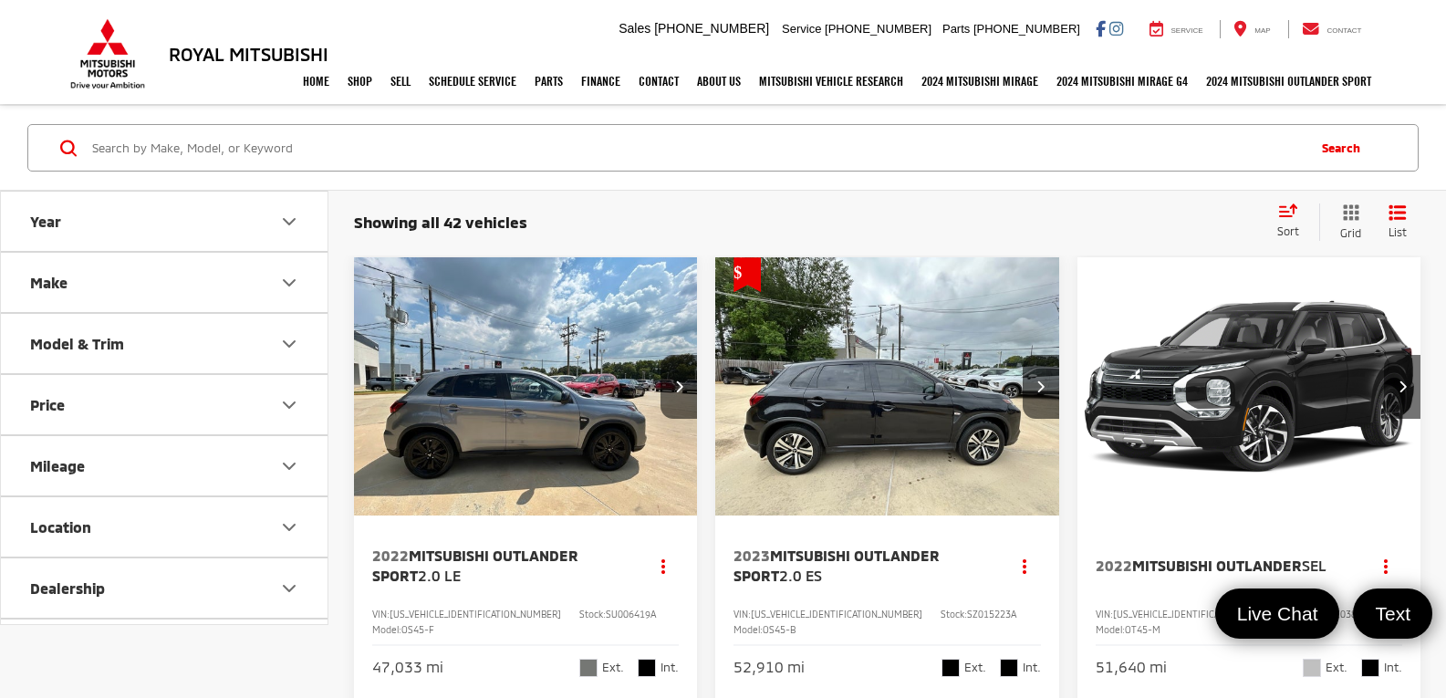
click at [1241, 382] on img "2022 Mitsubishi Outlander SEL 0" at bounding box center [1250, 387] width 346 height 260
